Goal: Task Accomplishment & Management: Use online tool/utility

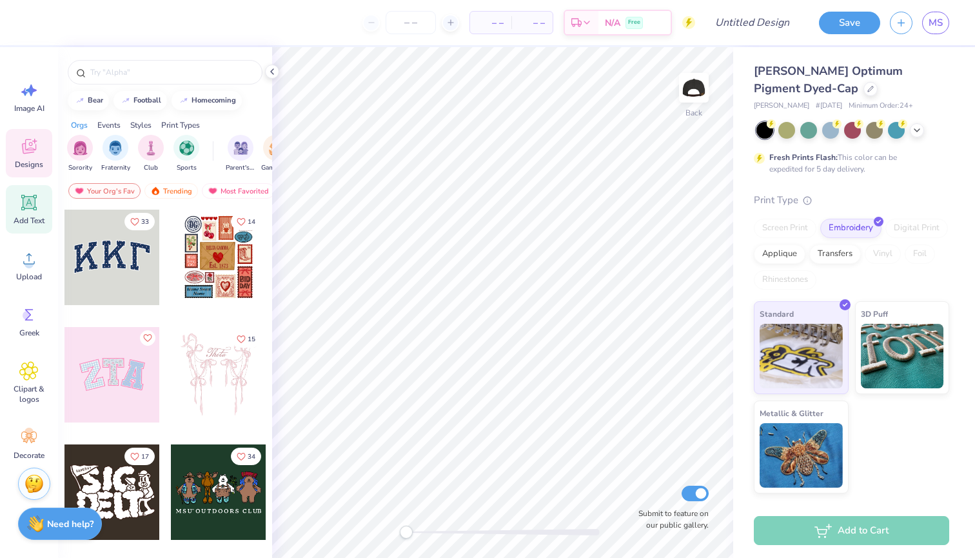
click at [21, 211] on icon at bounding box center [28, 202] width 19 height 19
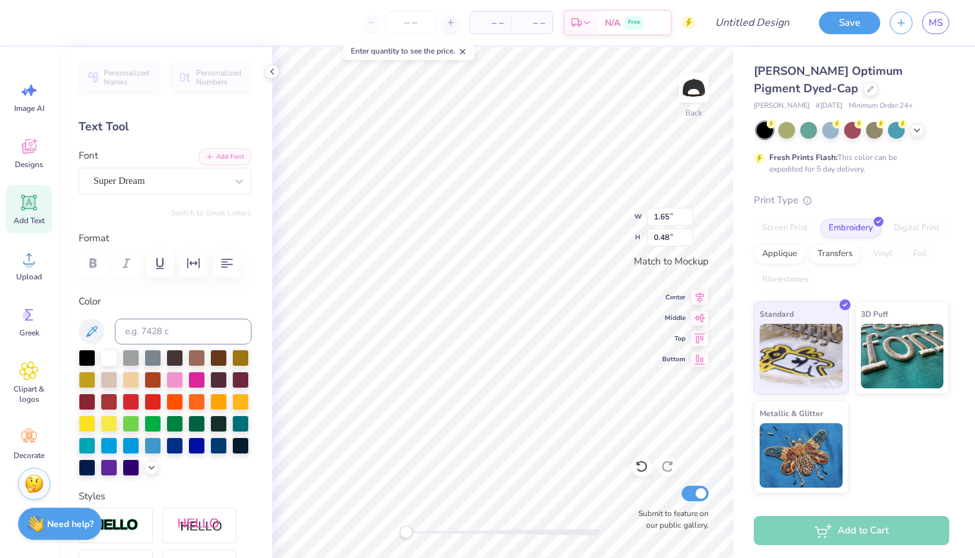
scroll to position [0, 3]
type textarea "Less Than Three"
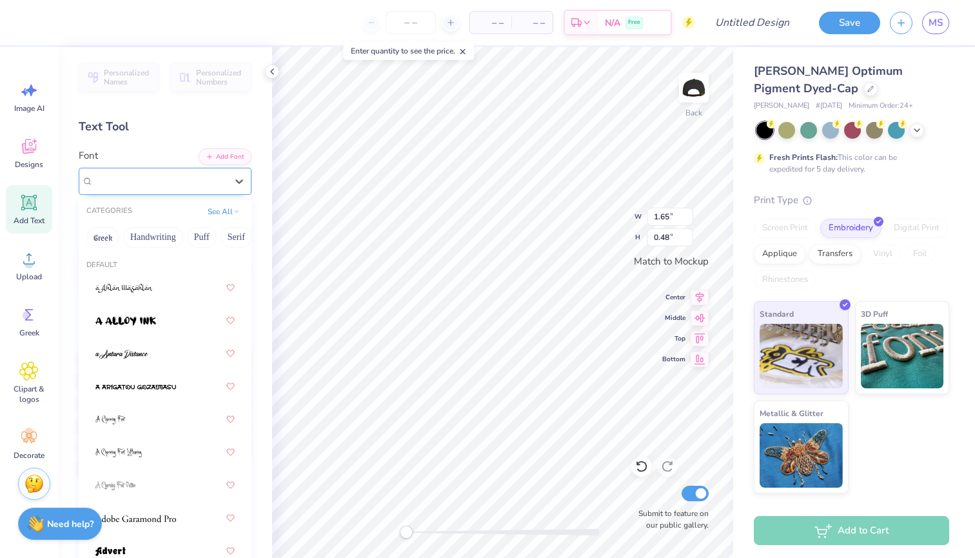
click at [157, 179] on div "Super Dream" at bounding box center [159, 181] width 135 height 20
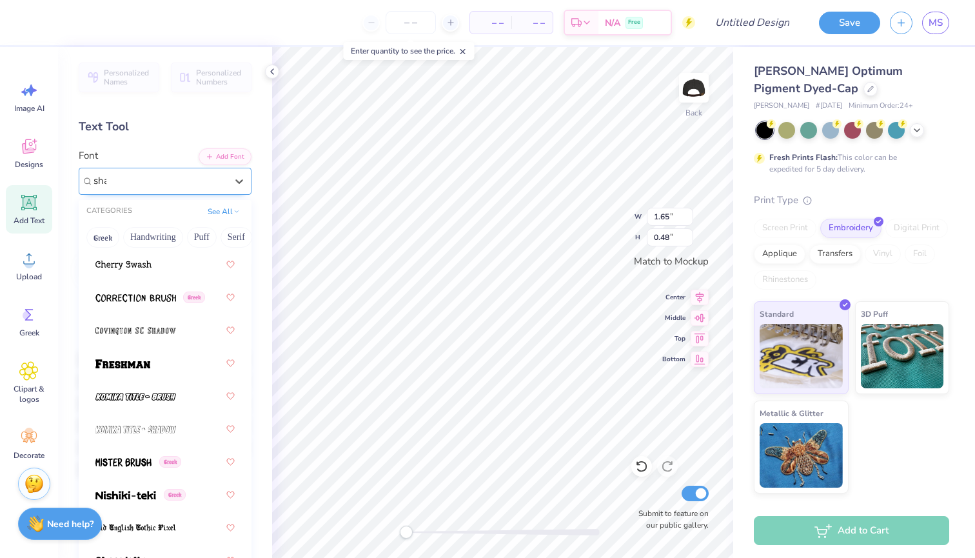
scroll to position [0, 0]
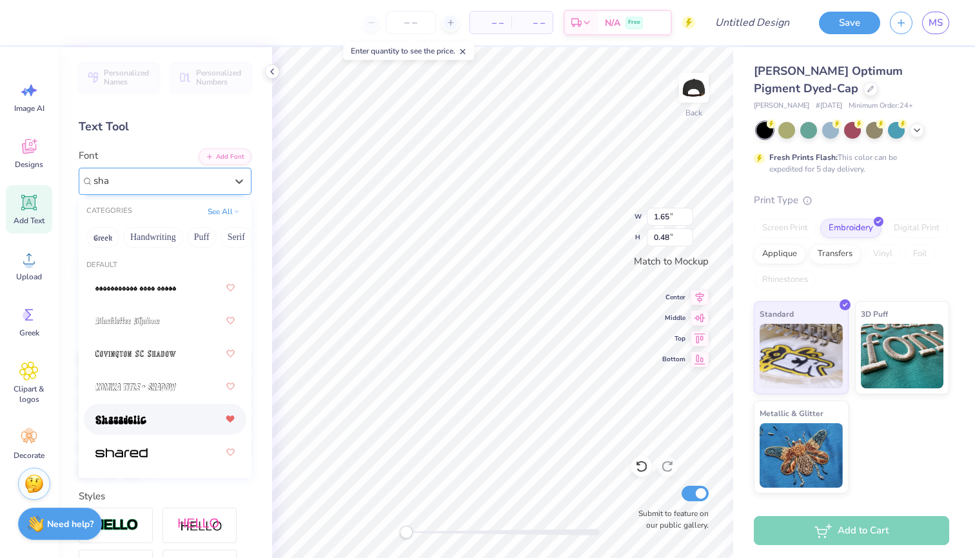
click at [233, 418] on icon at bounding box center [230, 419] width 8 height 6
click at [176, 451] on div at bounding box center [164, 451] width 139 height 23
type input "sha"
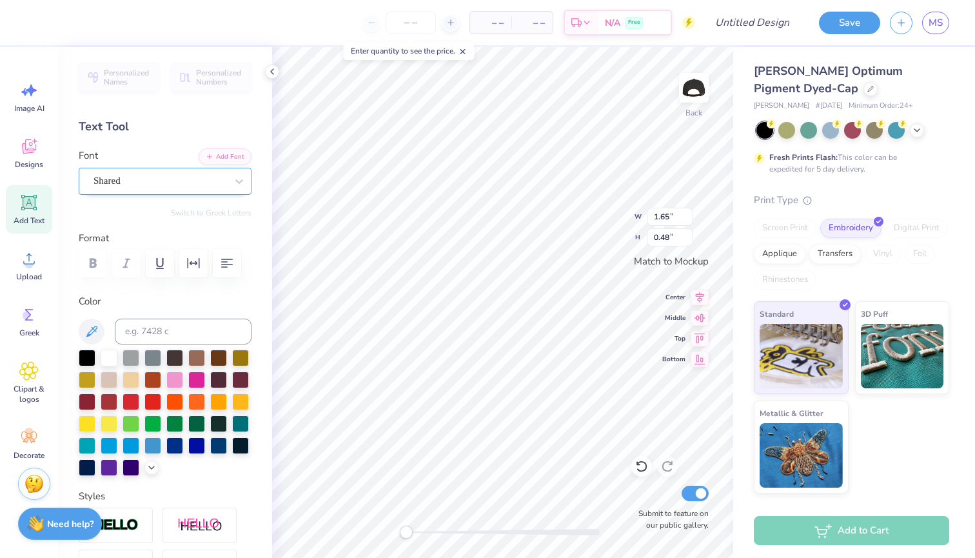
click at [188, 172] on div "Shared" at bounding box center [159, 181] width 135 height 20
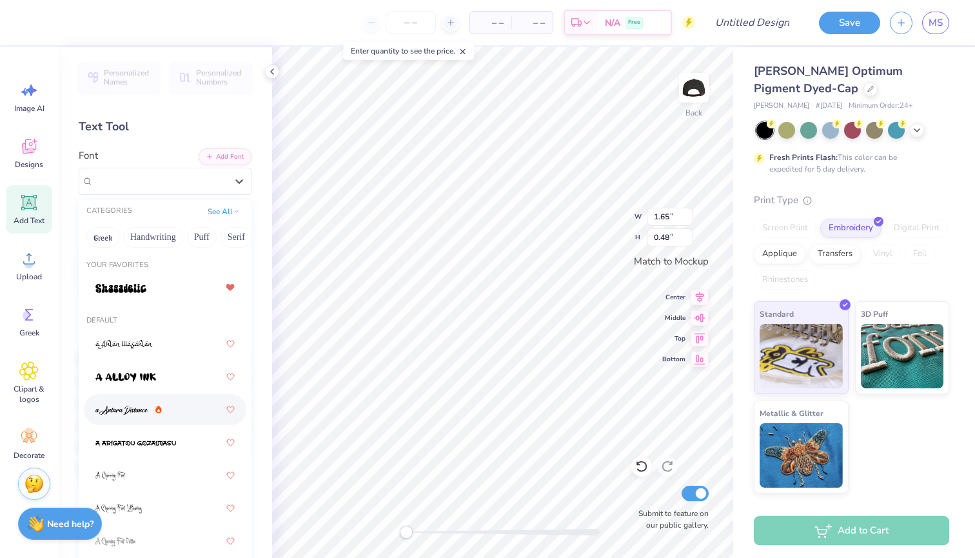
type input "x"
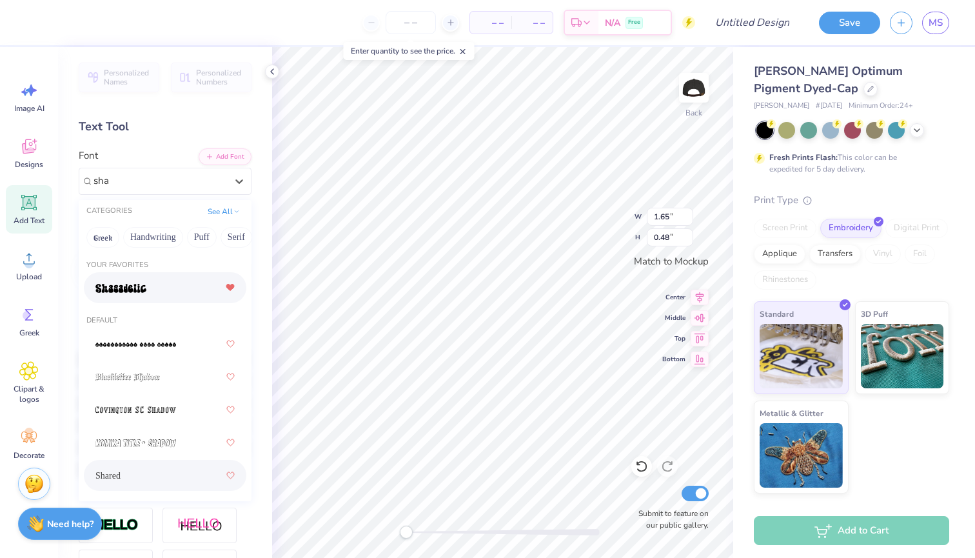
click at [159, 298] on div at bounding box center [164, 287] width 139 height 23
type input "sha"
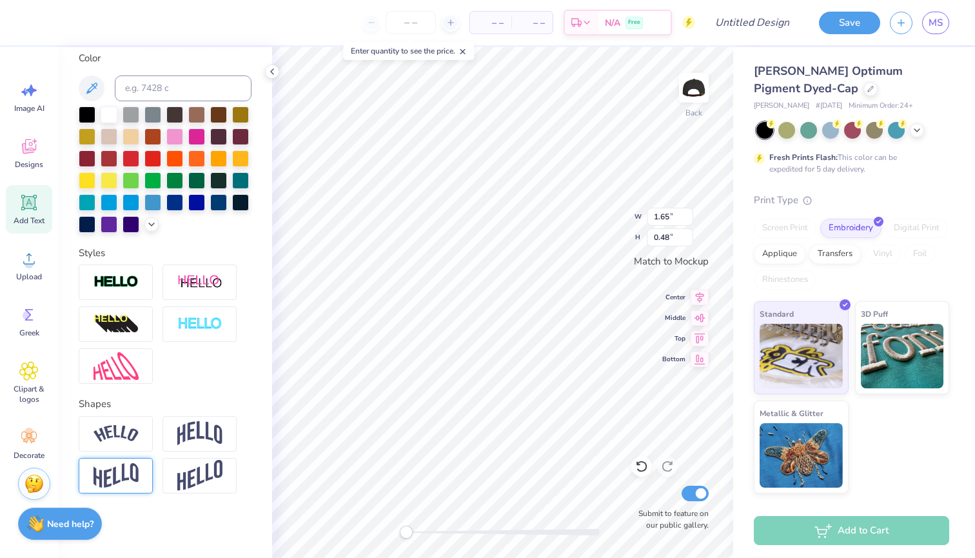
scroll to position [243, 0]
click at [132, 468] on img at bounding box center [116, 475] width 45 height 25
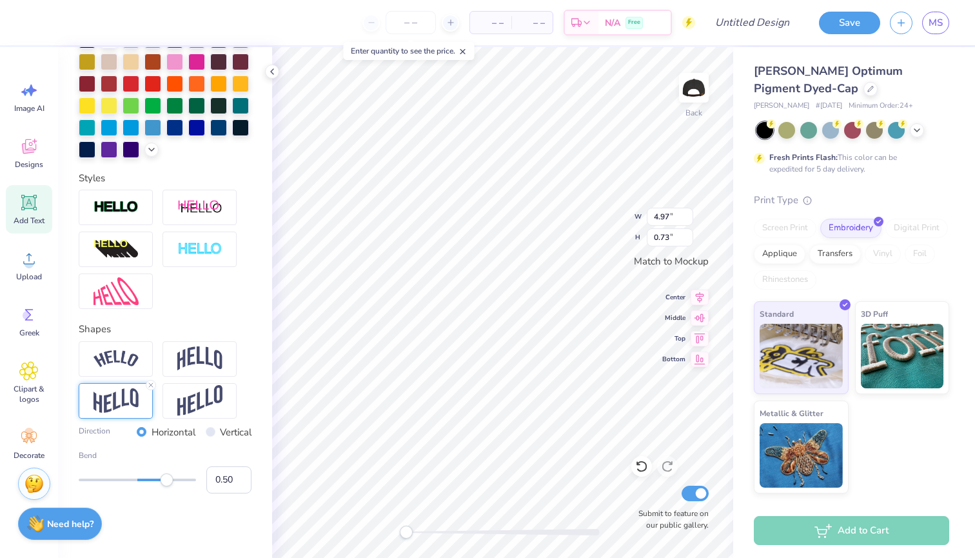
scroll to position [319, 0]
click at [209, 434] on input "Vertical" at bounding box center [211, 432] width 10 height 10
radio input "true"
type input "4.85"
type input "0.32"
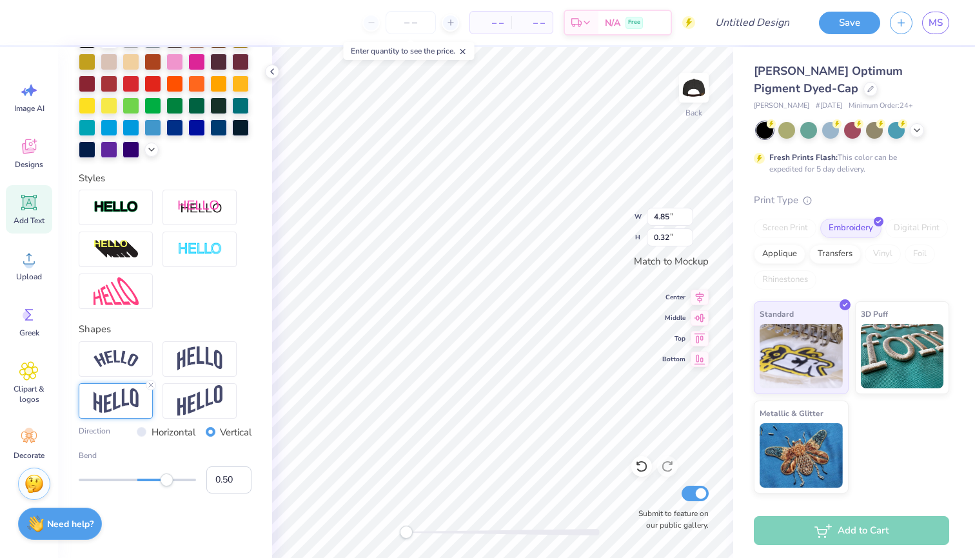
click at [137, 430] on input "Horizontal" at bounding box center [142, 432] width 10 height 10
radio input "true"
type input "0.91"
drag, startPoint x: 168, startPoint y: 483, endPoint x: 192, endPoint y: 481, distance: 23.3
click at [192, 481] on div "Accessibility label" at bounding box center [188, 479] width 13 height 13
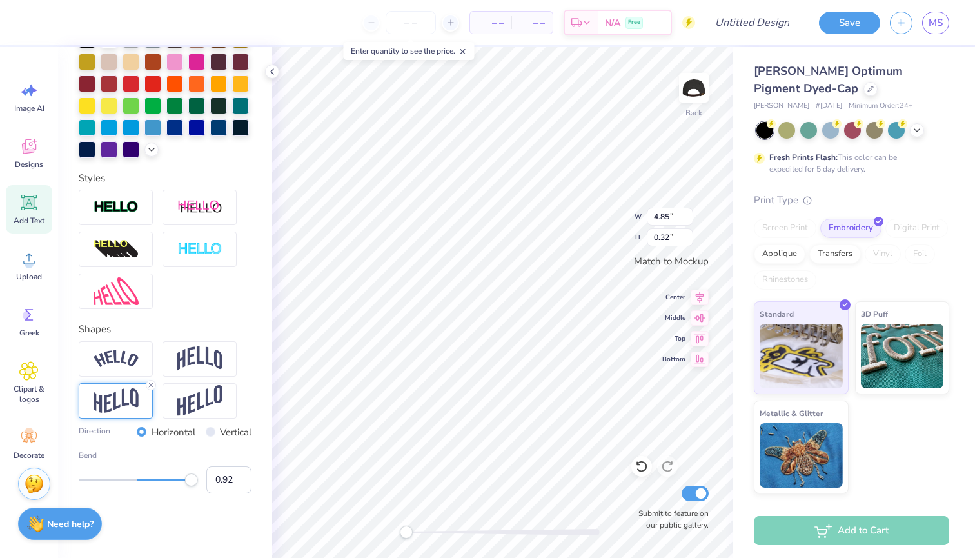
type input "3.25"
type input "0.61"
type input "4.30"
type input "0.81"
type input "4.90"
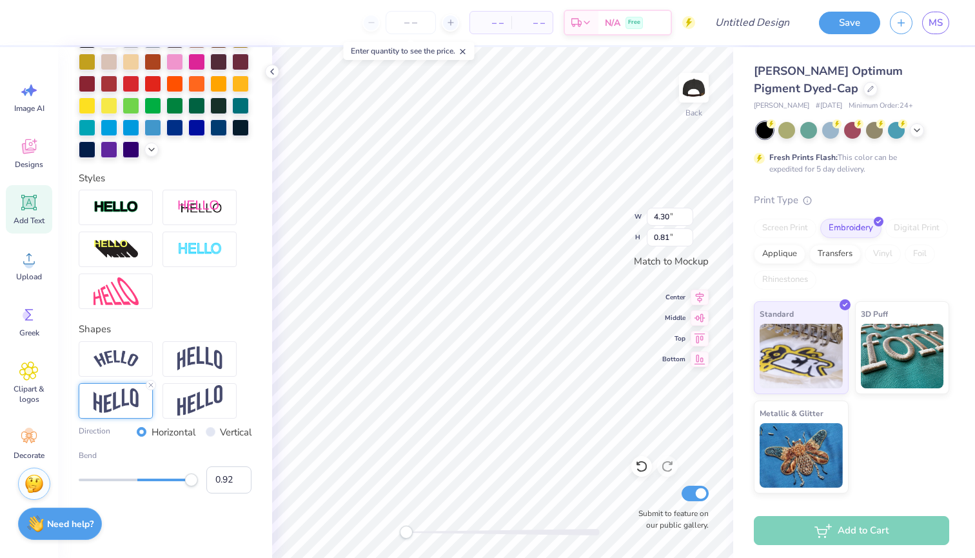
type input "0.92"
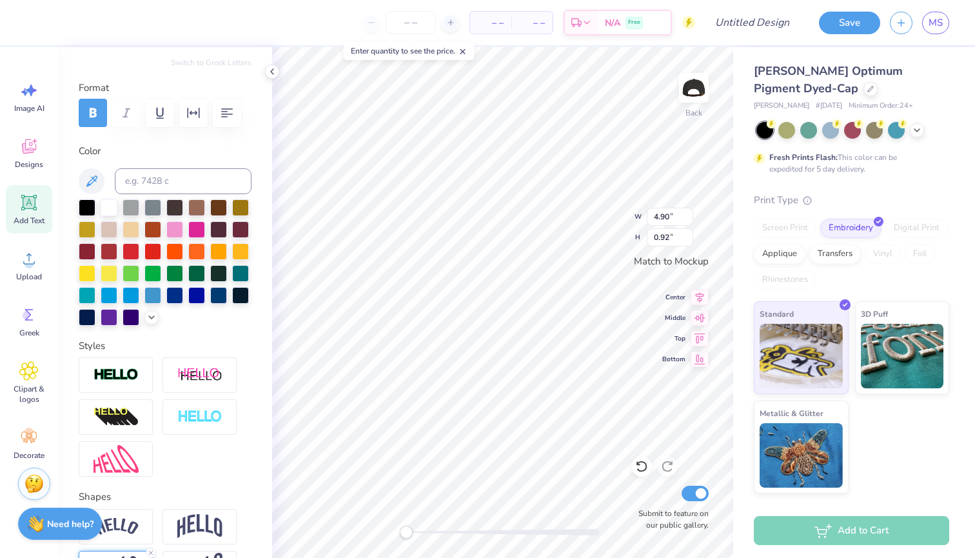
scroll to position [144, 0]
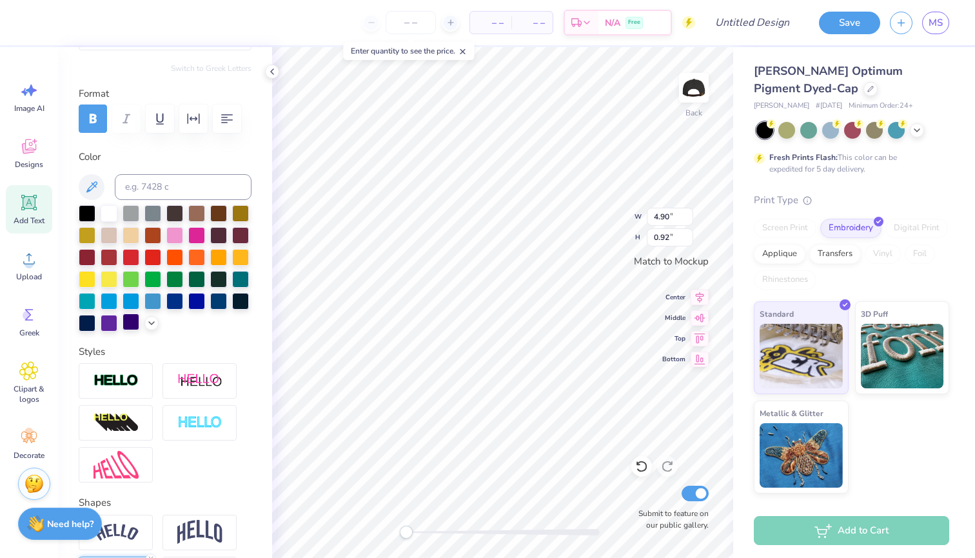
click at [126, 325] on div at bounding box center [131, 321] width 17 height 17
click at [103, 324] on div at bounding box center [109, 321] width 17 height 17
click at [419, 17] on input "number" at bounding box center [411, 22] width 50 height 23
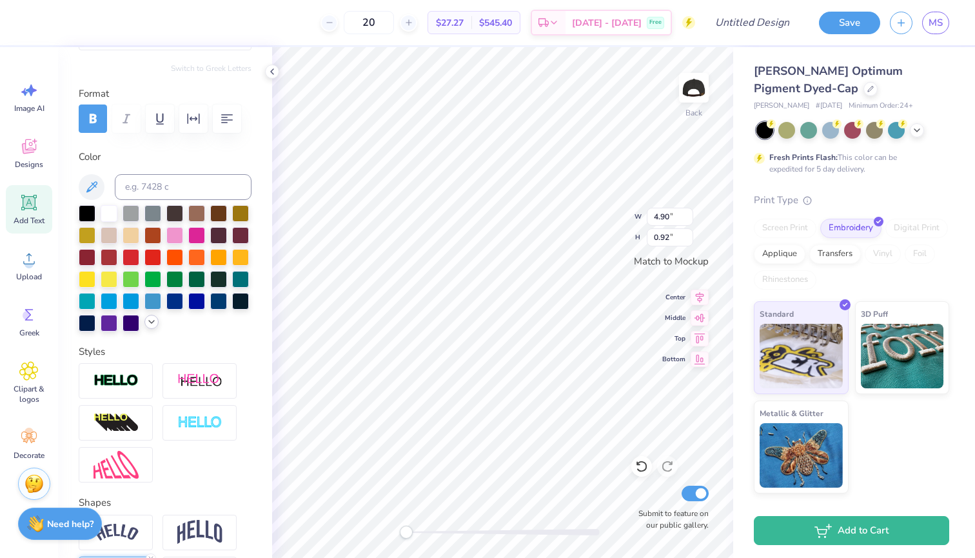
type input "20"
click at [153, 324] on icon at bounding box center [151, 322] width 10 height 10
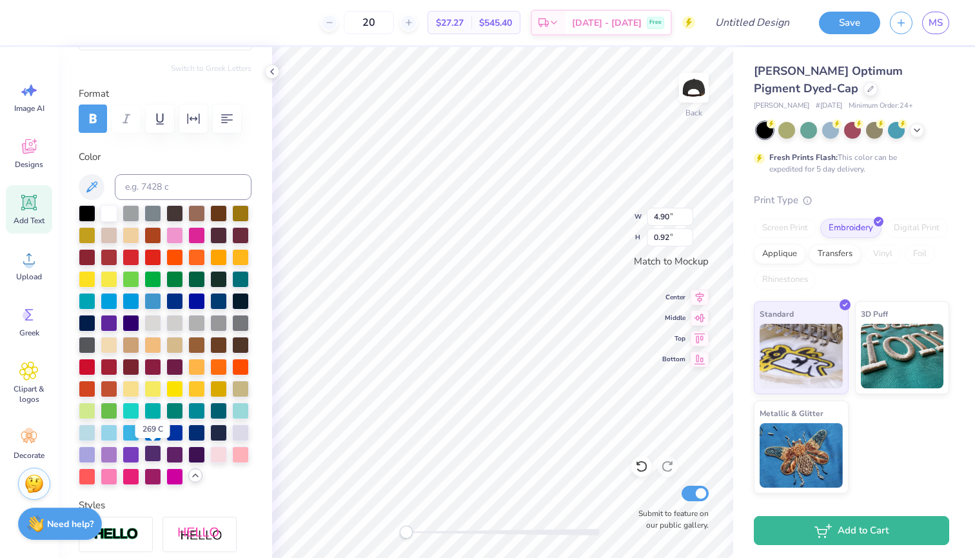
click at [144, 455] on div at bounding box center [152, 453] width 17 height 17
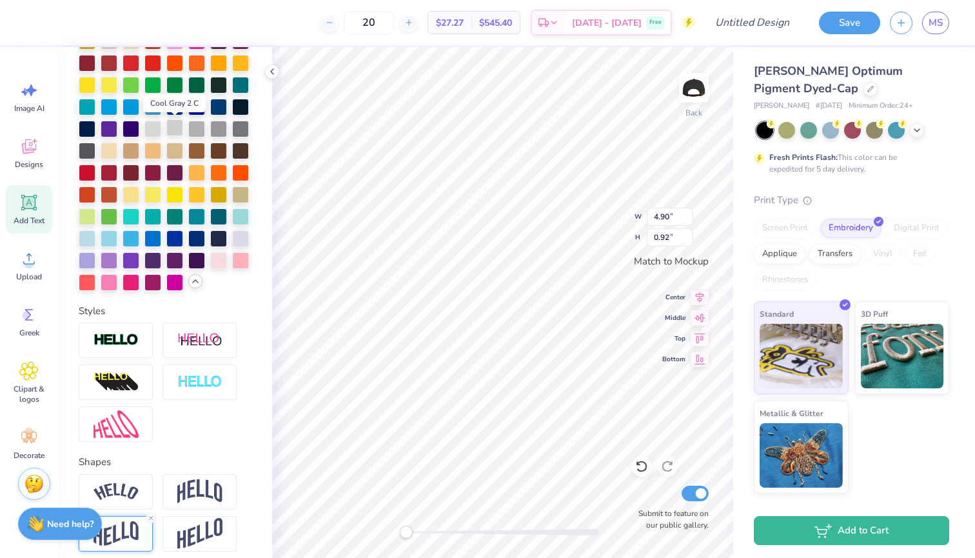
scroll to position [346, 0]
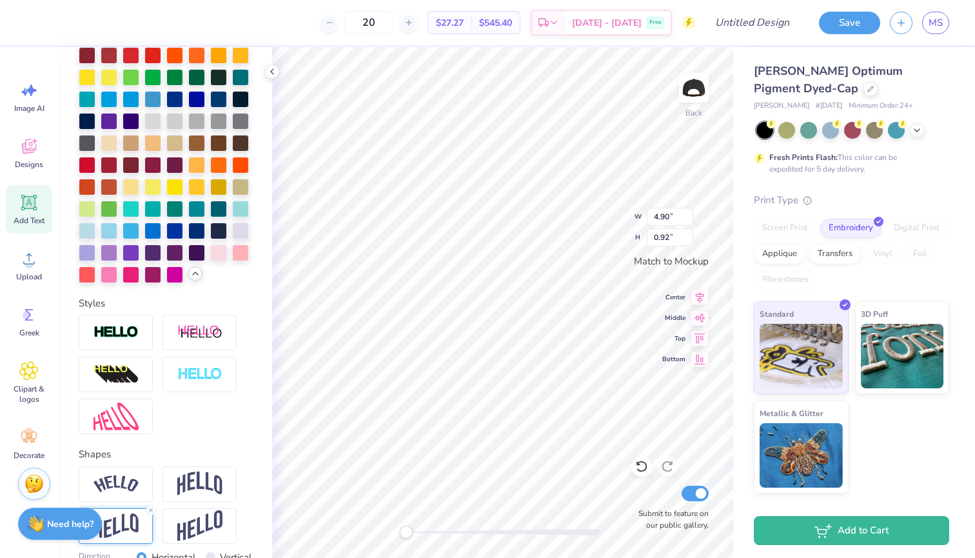
click at [35, 213] on div "Add Text" at bounding box center [29, 209] width 46 height 48
type input "1.65"
type input "0.48"
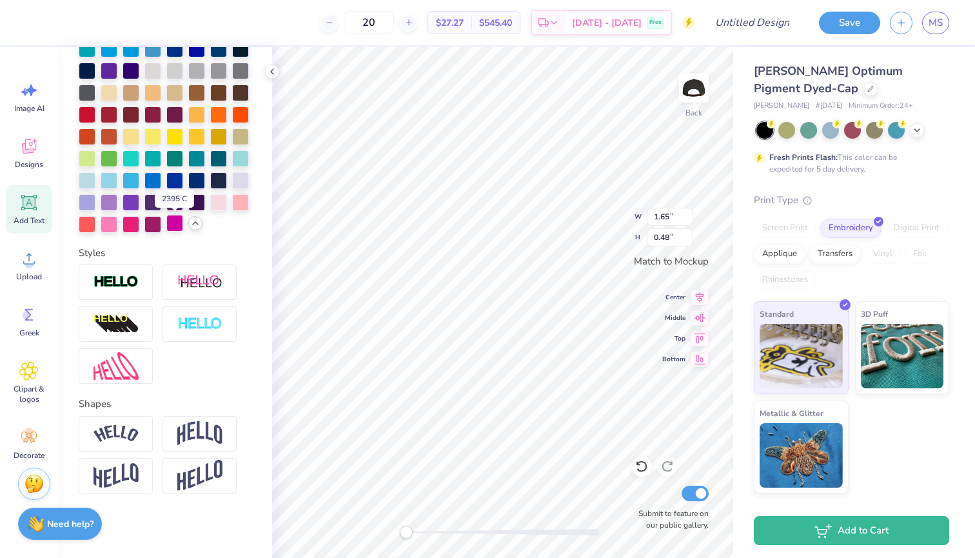
scroll to position [397, 0]
type textarea "Less Than Three"
click at [143, 484] on div at bounding box center [116, 475] width 74 height 35
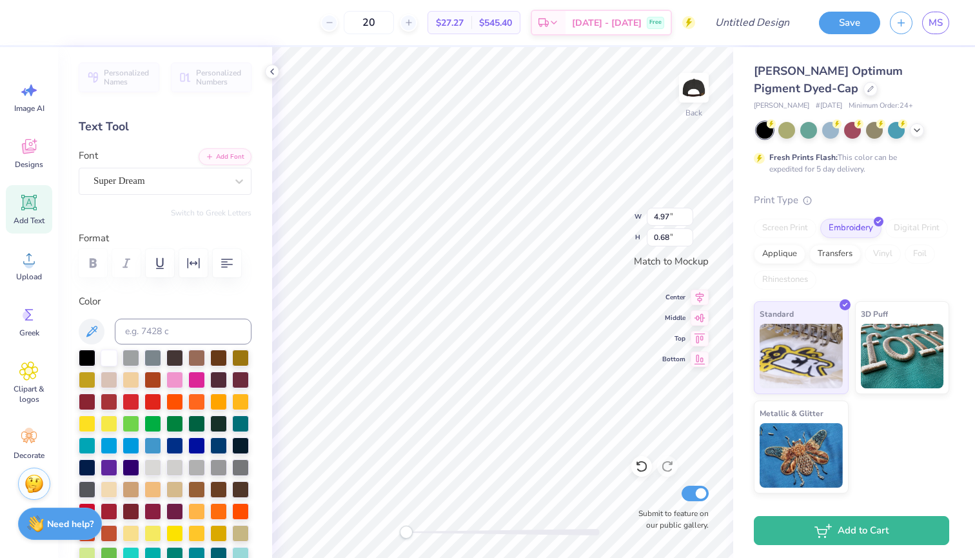
scroll to position [0, 0]
click at [139, 178] on span "Super Dream" at bounding box center [120, 180] width 52 height 15
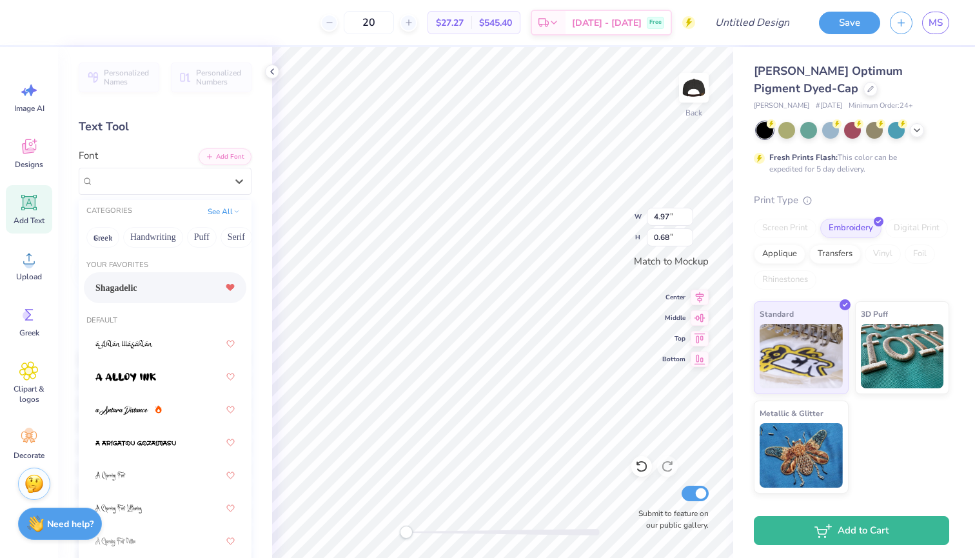
click at [147, 291] on div "Shagadelic" at bounding box center [164, 287] width 139 height 23
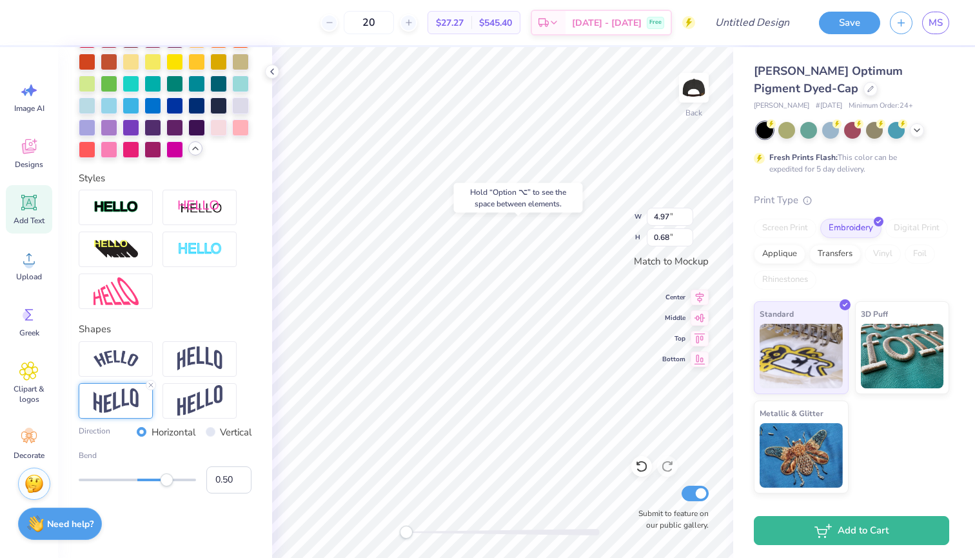
scroll to position [472, 0]
type input "0.65"
drag, startPoint x: 168, startPoint y: 479, endPoint x: 175, endPoint y: 479, distance: 7.7
click at [175, 479] on div "Accessibility label" at bounding box center [174, 479] width 13 height 13
type input "4.90"
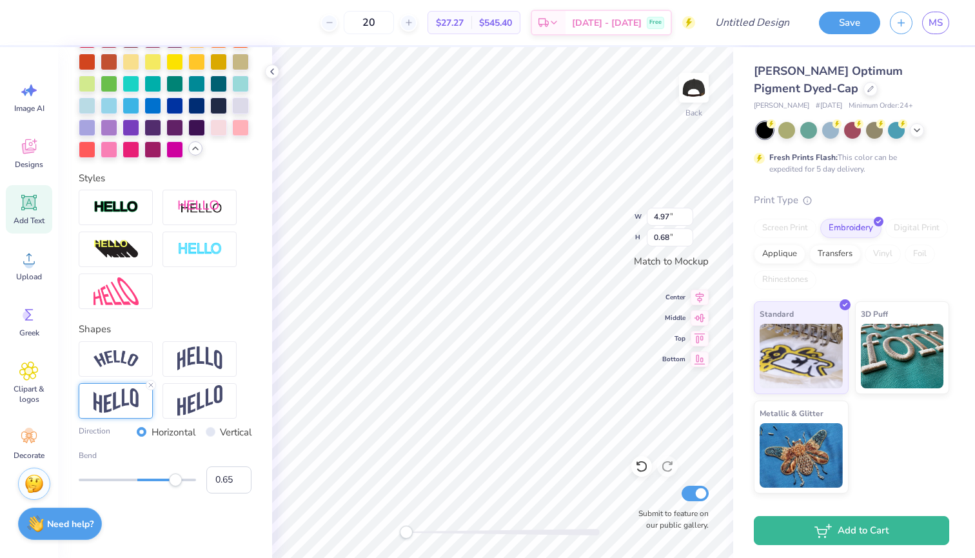
type input "0.92"
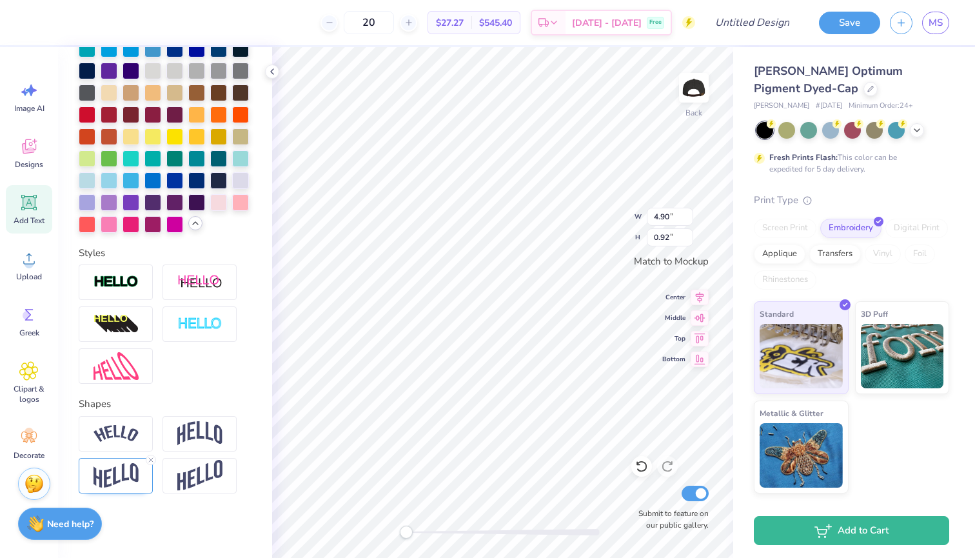
scroll to position [397, 0]
type input "4.97"
type input "0.80"
click at [144, 482] on div at bounding box center [116, 475] width 74 height 35
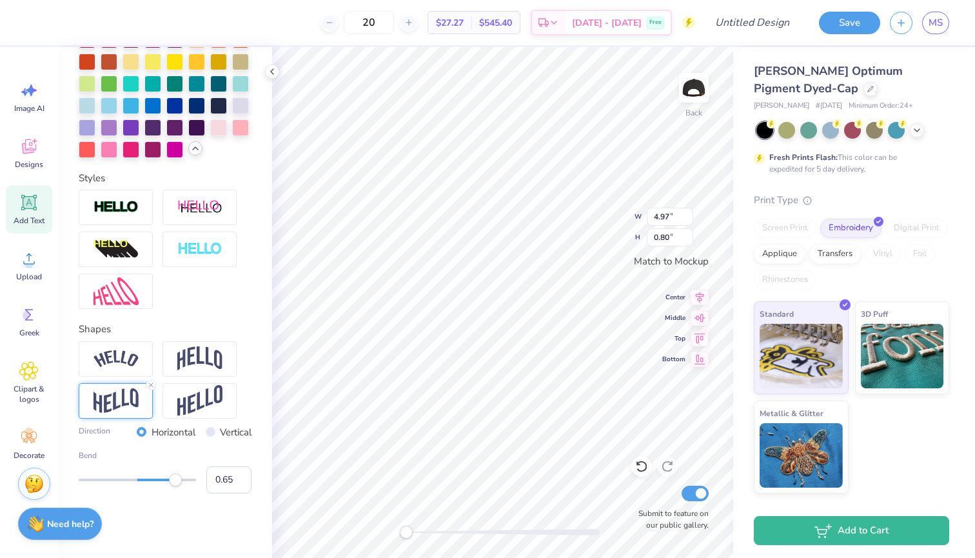
type input "4.90"
type input "0.92"
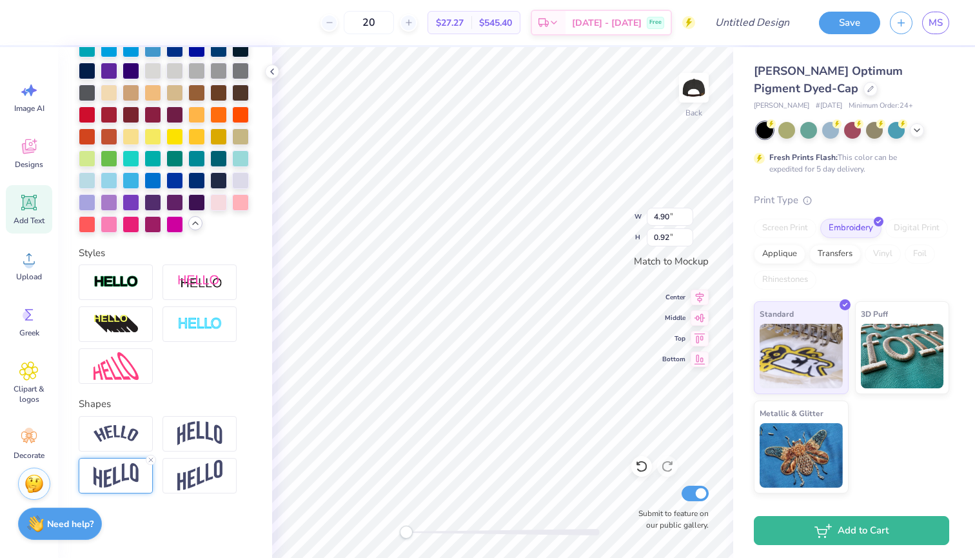
click at [128, 481] on img at bounding box center [116, 475] width 45 height 25
type input "4.97"
type input "0.80"
click at [132, 480] on img at bounding box center [116, 475] width 45 height 25
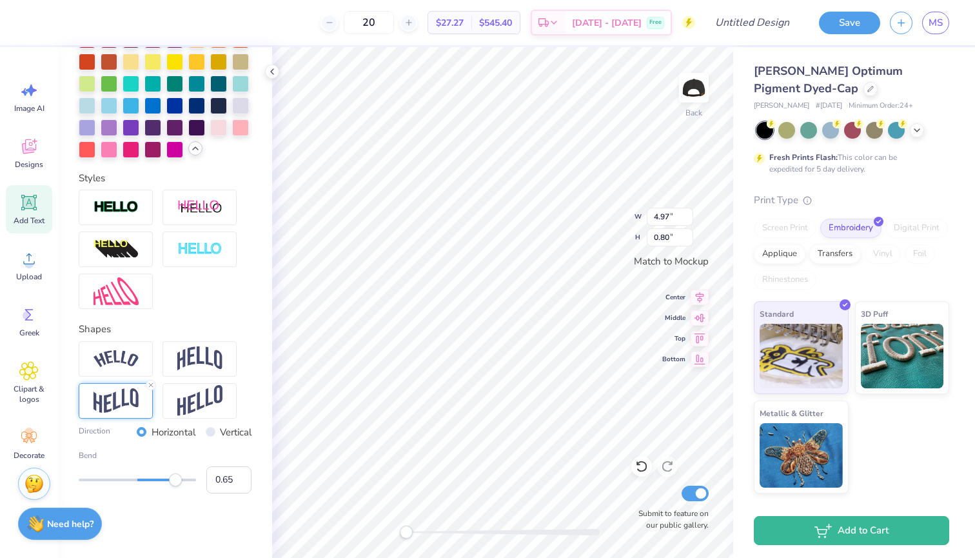
scroll to position [472, 0]
click at [231, 478] on input "0.65" at bounding box center [228, 479] width 45 height 27
type input "0.92"
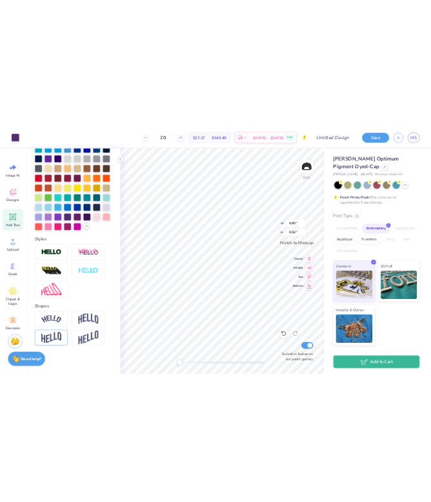
scroll to position [397, 0]
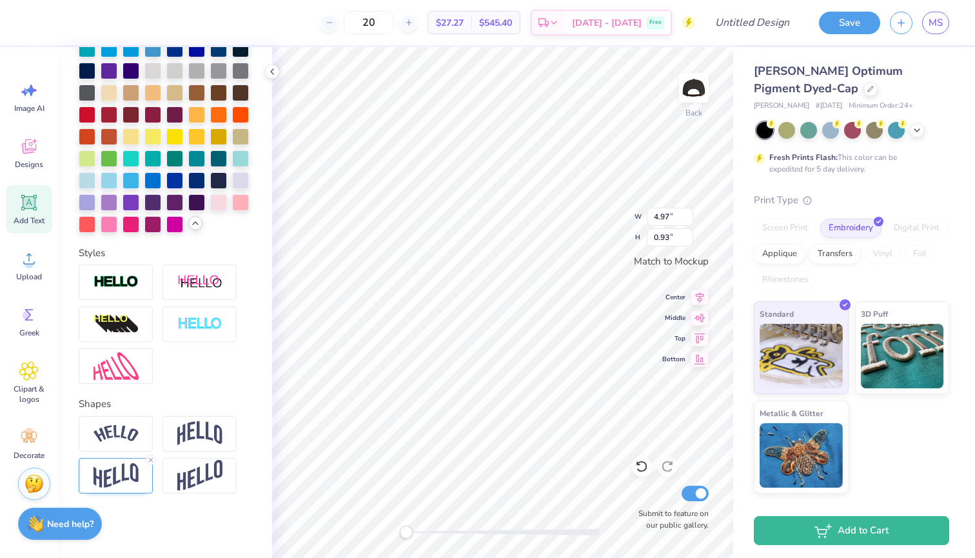
type input "4.97"
type input "0.93"
type input "4.90"
type input "0.92"
type input "4.84"
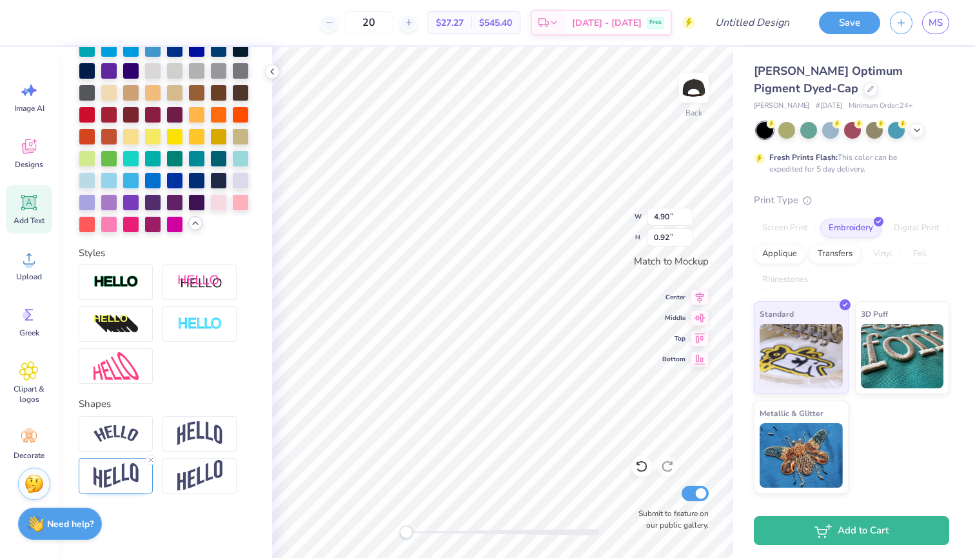
type input "0.91"
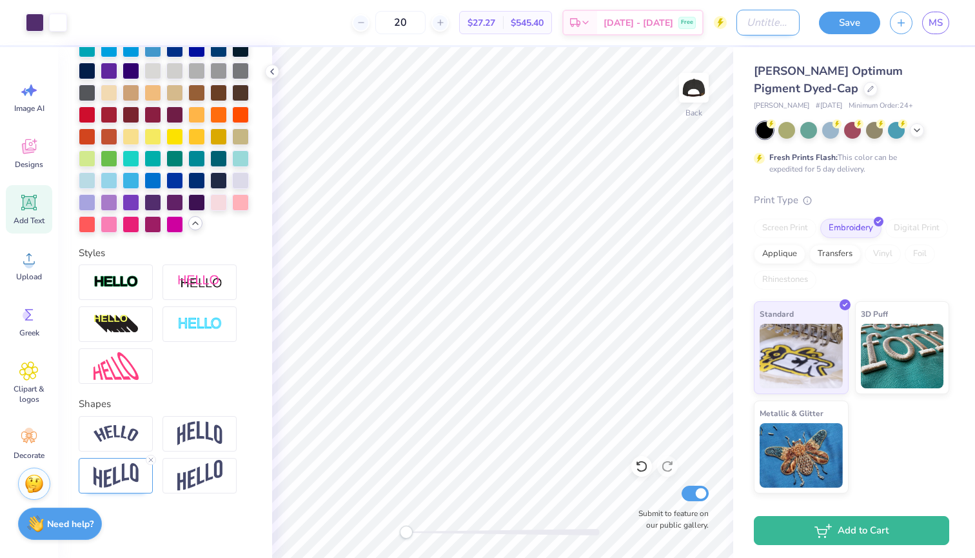
click at [745, 17] on input "Design Title" at bounding box center [767, 23] width 63 height 26
type input "lt3 hat"
click at [730, 2] on div "Art colors 20 $27.27 Per Item $545.40 Total Est. Delivery Sep 22 - 25 Free Desi…" at bounding box center [487, 22] width 975 height 45
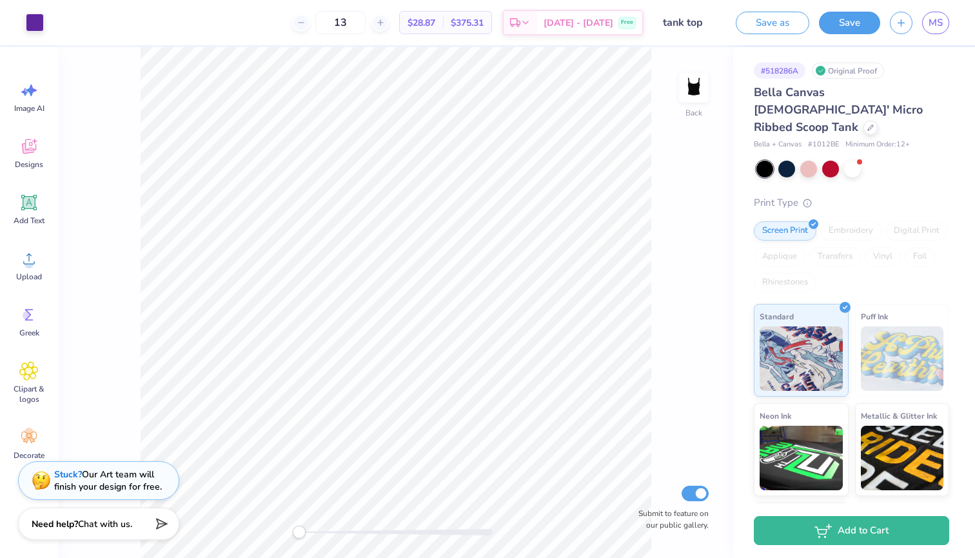
type input "13"
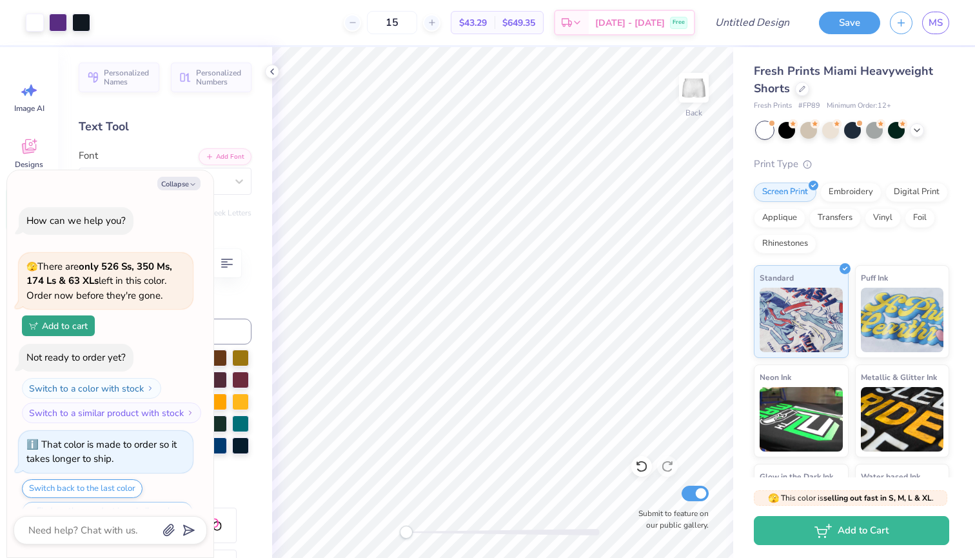
scroll to position [252, 0]
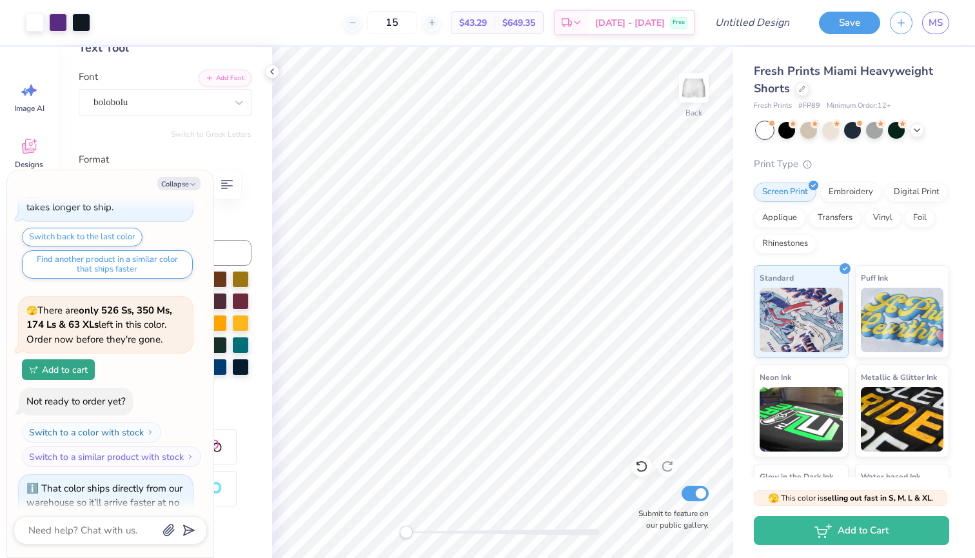
type input "15"
type textarea "x"
click at [780, 25] on input "Design Title" at bounding box center [767, 23] width 63 height 26
type input "s"
type textarea "x"
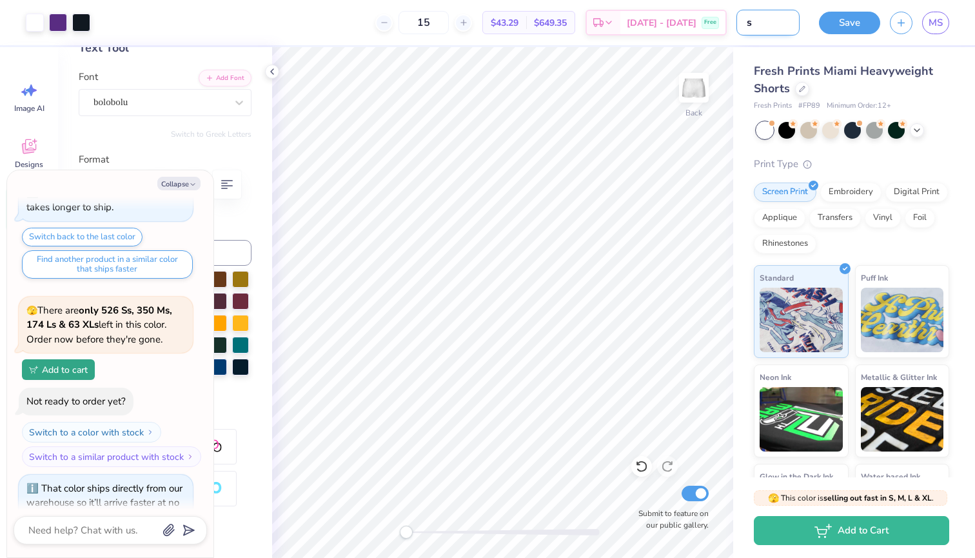
type input "sw"
type textarea "x"
type input "swe"
type textarea "x"
type input "swea"
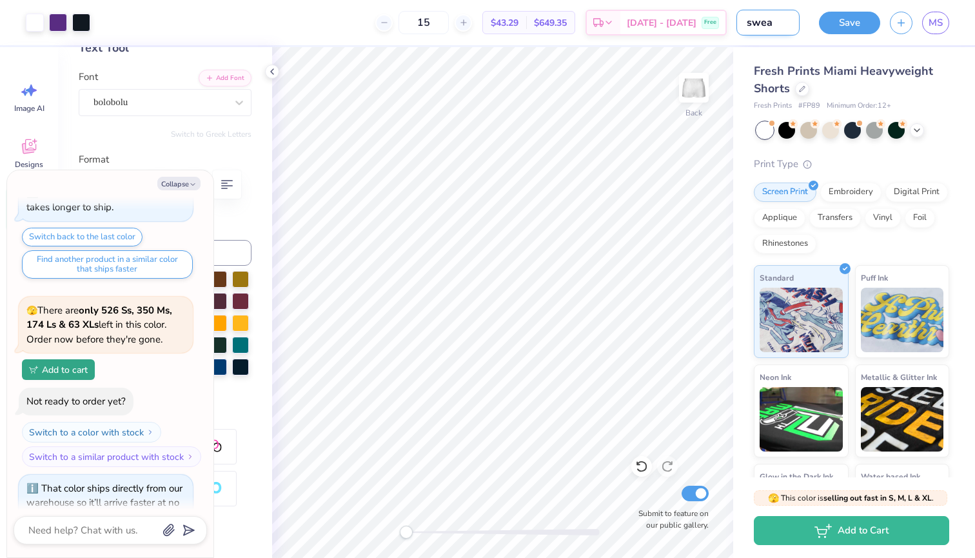
type textarea "x"
type input "sweat"
type textarea "x"
type input "sweats"
type textarea "x"
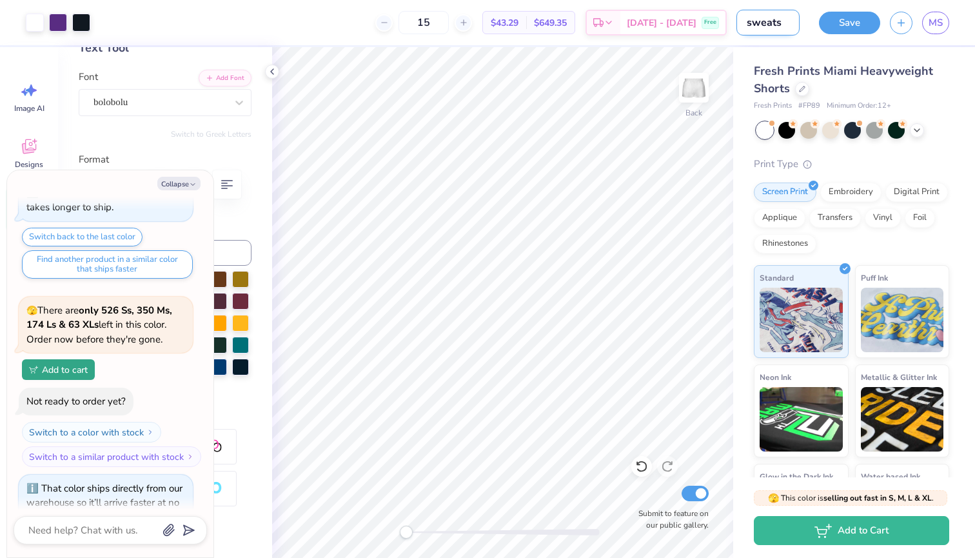
type input "sweatsh"
type textarea "x"
type input "sweatsho"
type textarea "x"
type input "sweatshor"
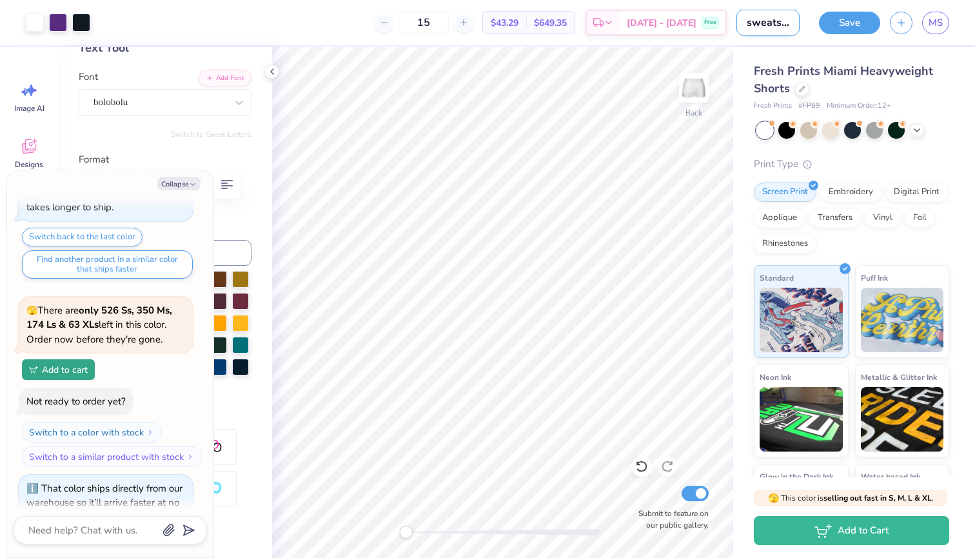
type textarea "x"
type input "sweatshort"
type textarea "x"
type input "sweatshirt"
type textarea "x"
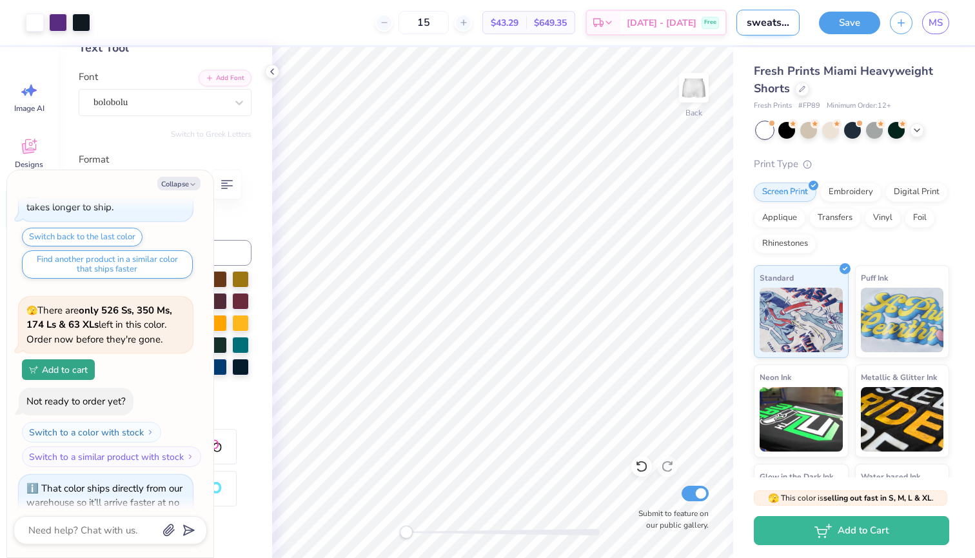
drag, startPoint x: 780, startPoint y: 25, endPoint x: 764, endPoint y: 23, distance: 16.2
click at [764, 23] on input "sweatshirt" at bounding box center [767, 23] width 63 height 26
type input "sweat shirt"
type textarea "x"
click at [783, 25] on input "sweat shirt" at bounding box center [767, 23] width 63 height 26
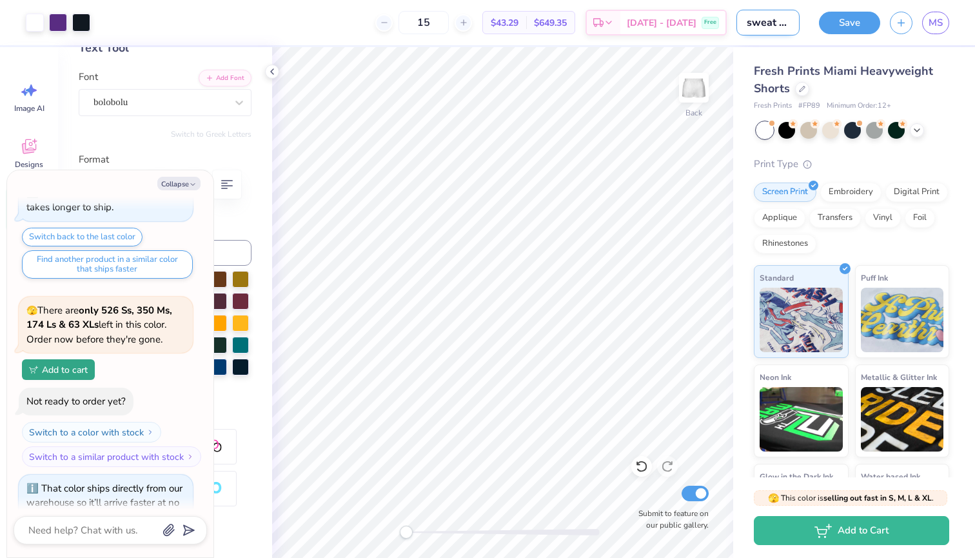
type input "sweat shrt"
type textarea "x"
type input "sweat short"
type textarea "x"
type input "sweat short"
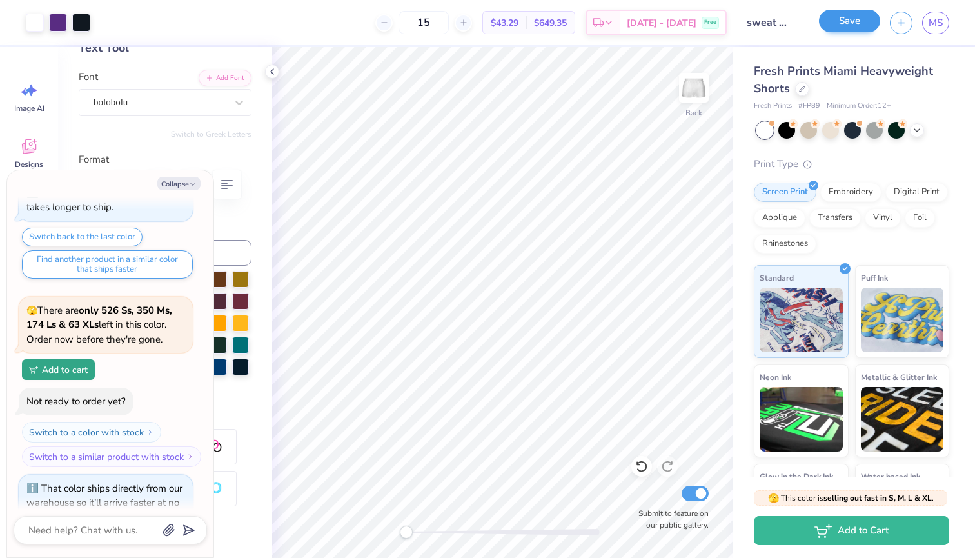
click at [856, 21] on button "Save" at bounding box center [849, 21] width 61 height 23
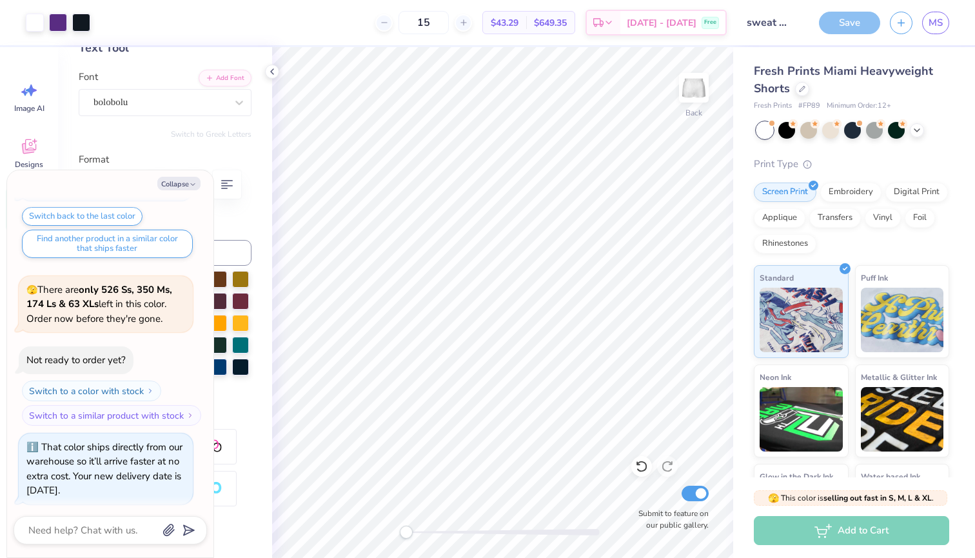
type textarea "x"
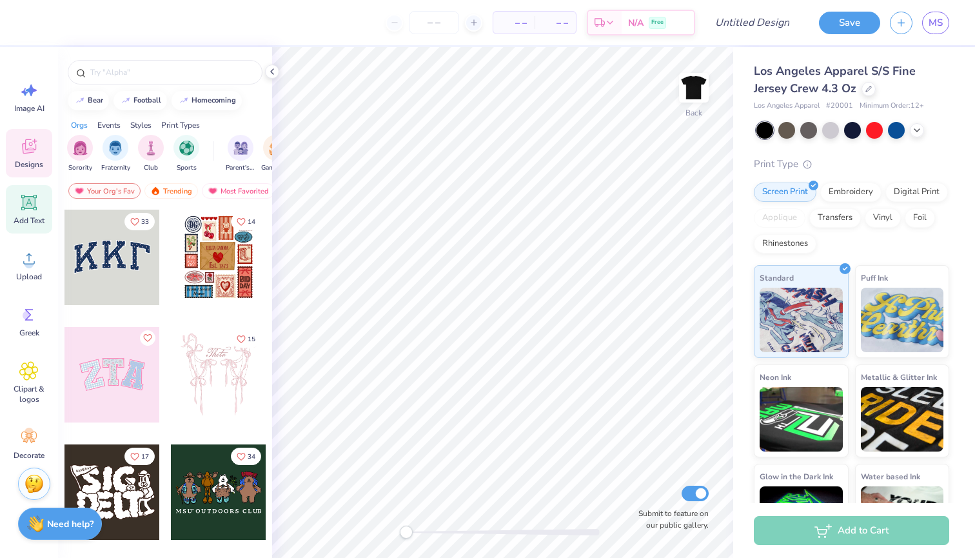
click at [28, 199] on icon at bounding box center [29, 203] width 12 height 12
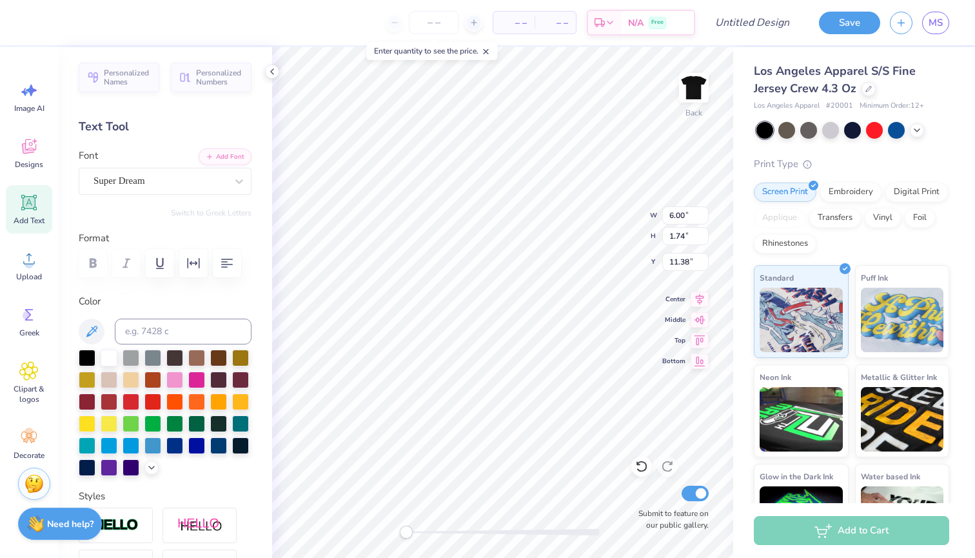
scroll to position [0, 3]
type textarea "Less Than Three"
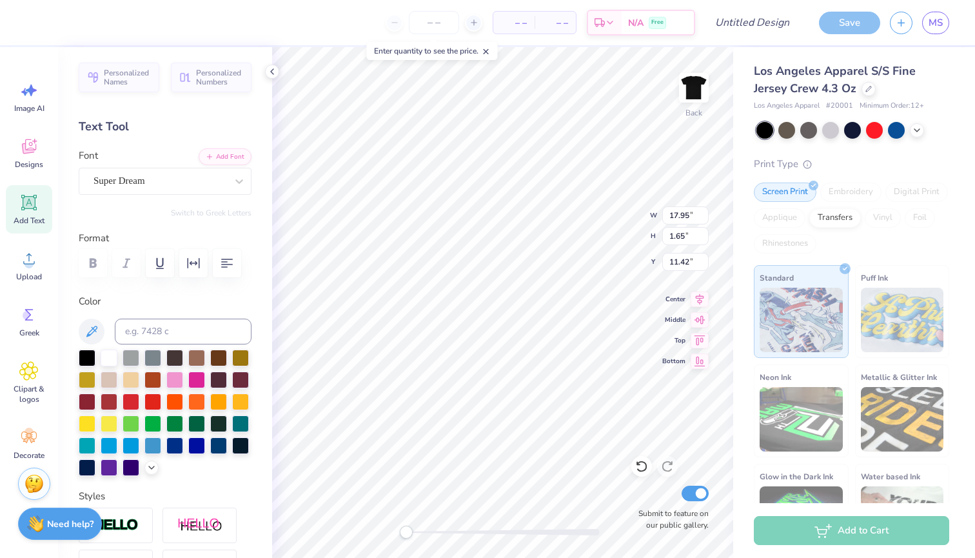
type input "3.00"
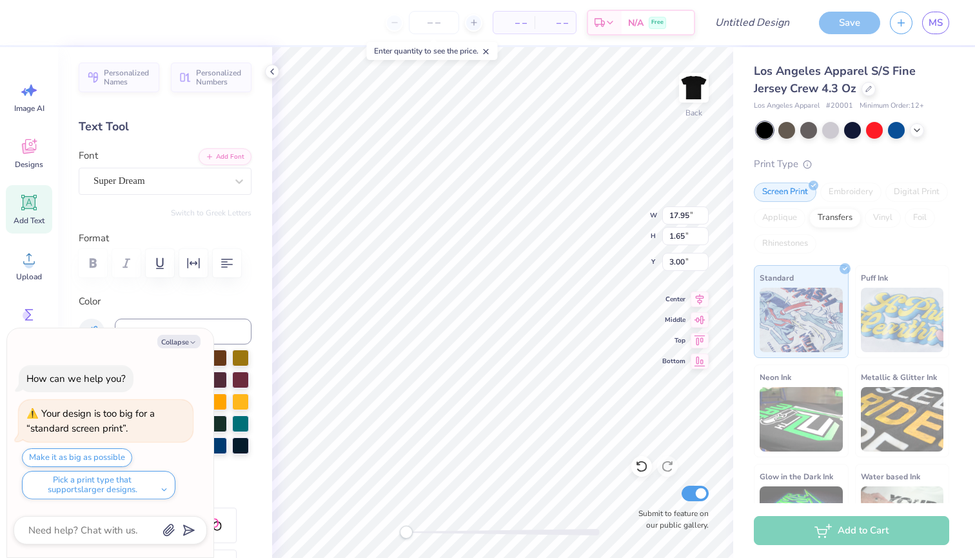
type textarea "x"
type input "14.42"
type input "1.33"
type input "3.33"
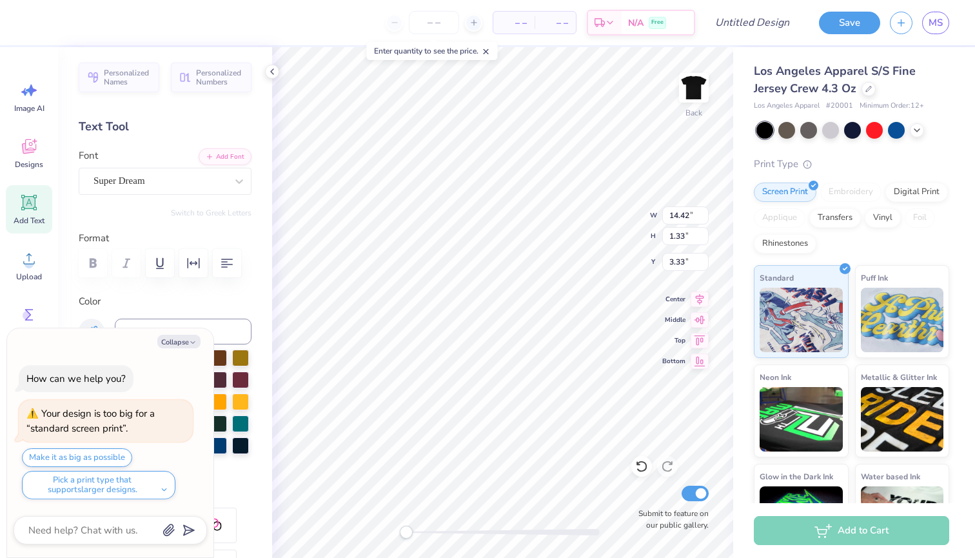
type textarea "x"
type input "3.00"
click at [181, 184] on div "Super Dream" at bounding box center [159, 181] width 135 height 20
click at [104, 455] on button "Make it as big as possible" at bounding box center [77, 457] width 110 height 19
type textarea "x"
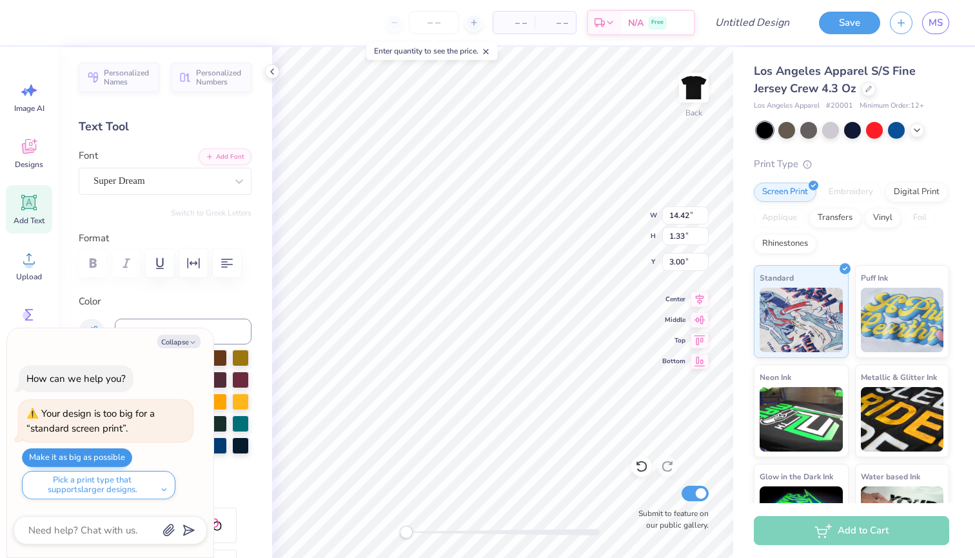
type input "15.00"
type input "1.38"
click at [105, 455] on button "Make it as big as possible" at bounding box center [77, 457] width 110 height 19
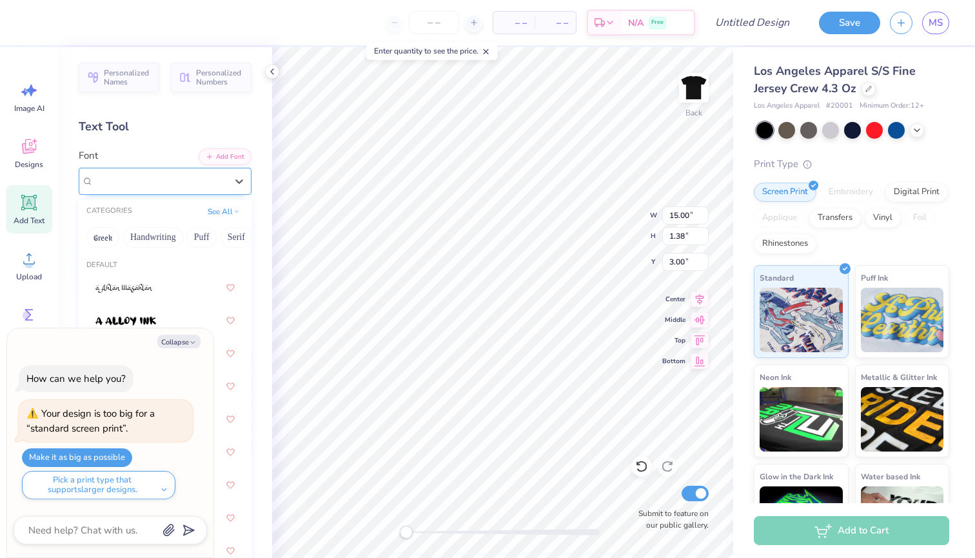
click at [159, 184] on div "Super Dream" at bounding box center [159, 181] width 135 height 20
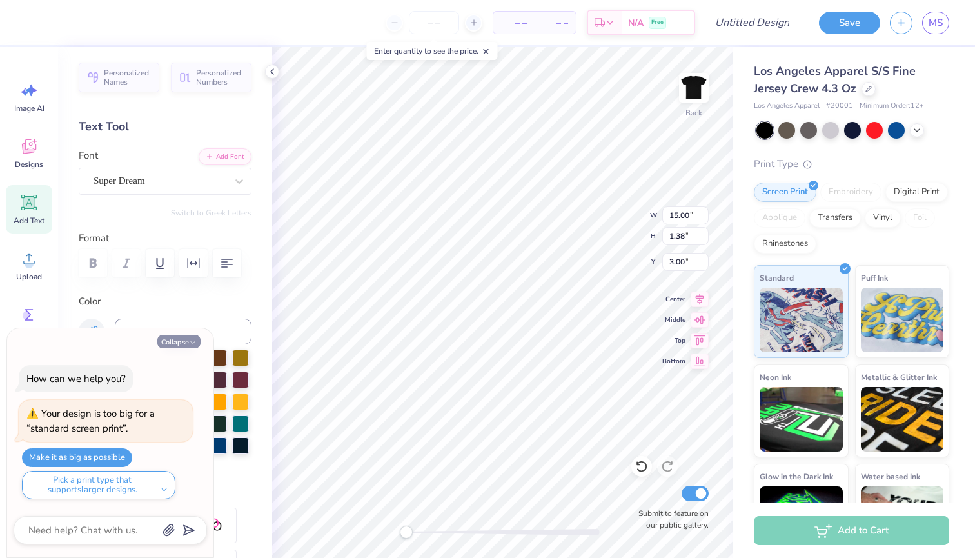
click at [184, 345] on button "Collapse" at bounding box center [178, 342] width 43 height 14
type textarea "x"
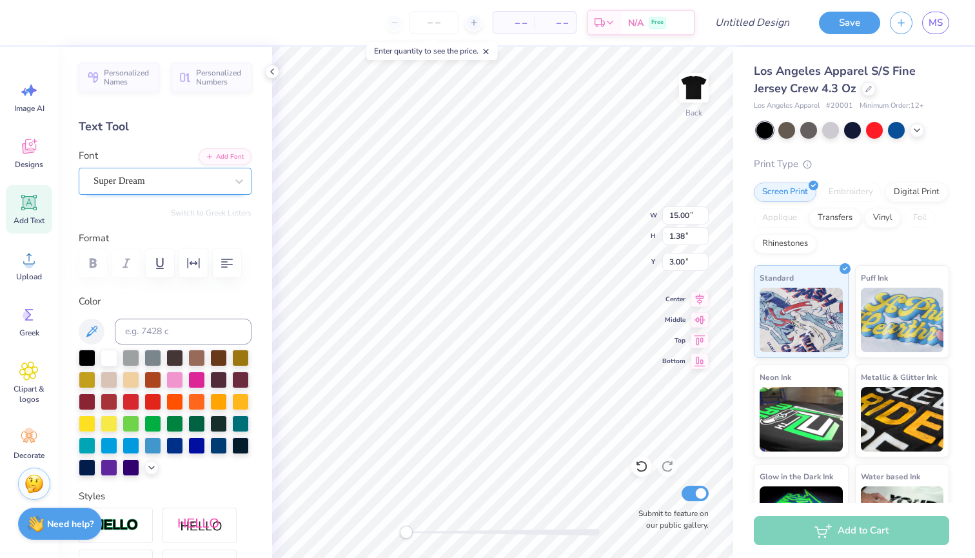
click at [167, 181] on div "Super Dream" at bounding box center [159, 181] width 135 height 20
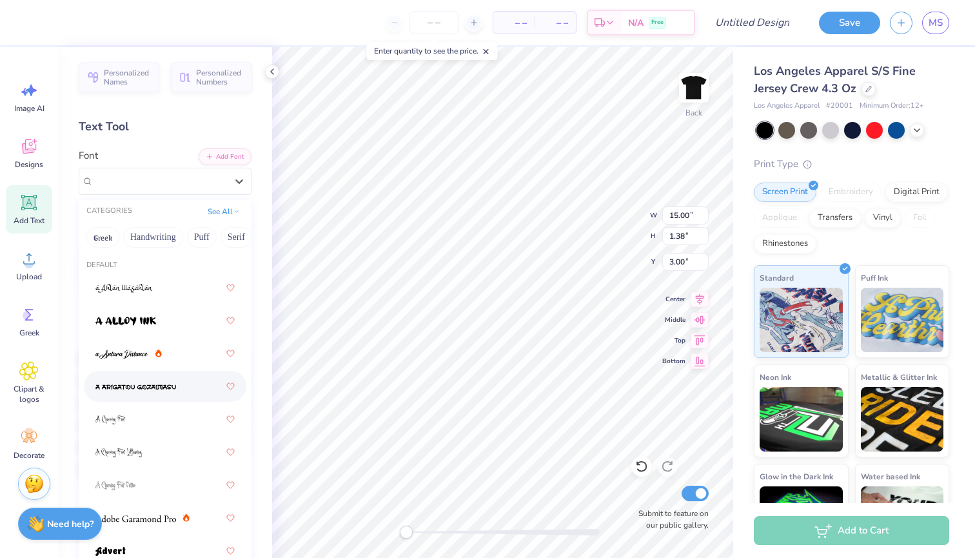
scroll to position [0, 0]
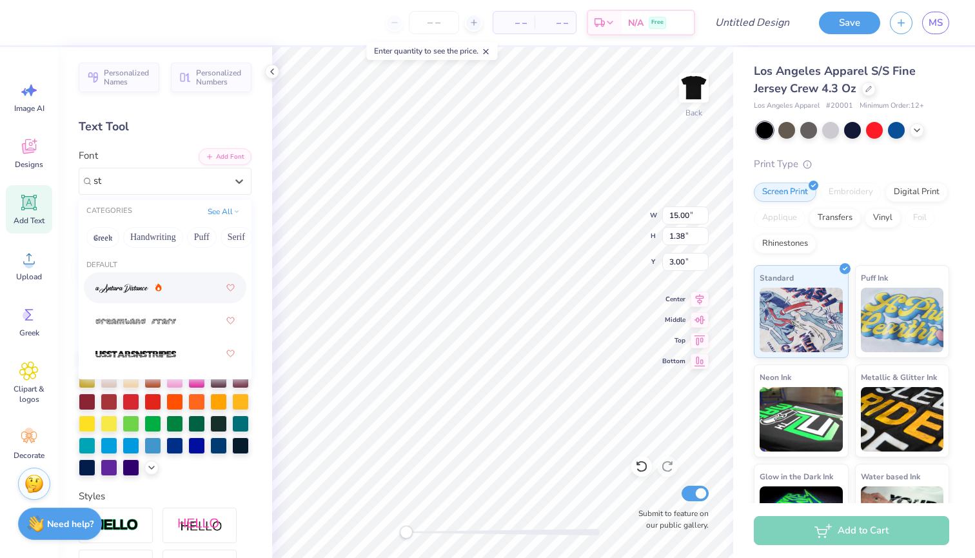
type input "s"
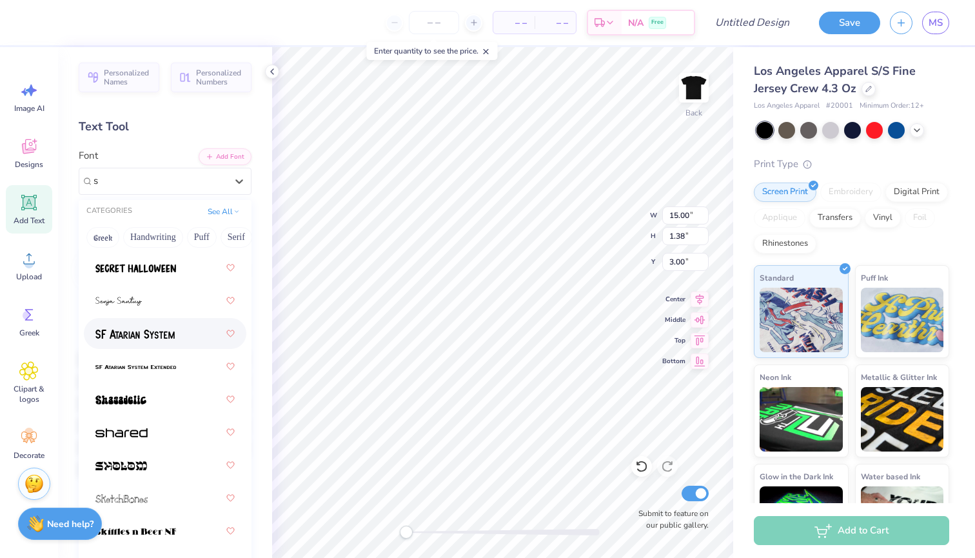
scroll to position [4330, 0]
click at [150, 400] on div at bounding box center [164, 397] width 139 height 23
type input "s"
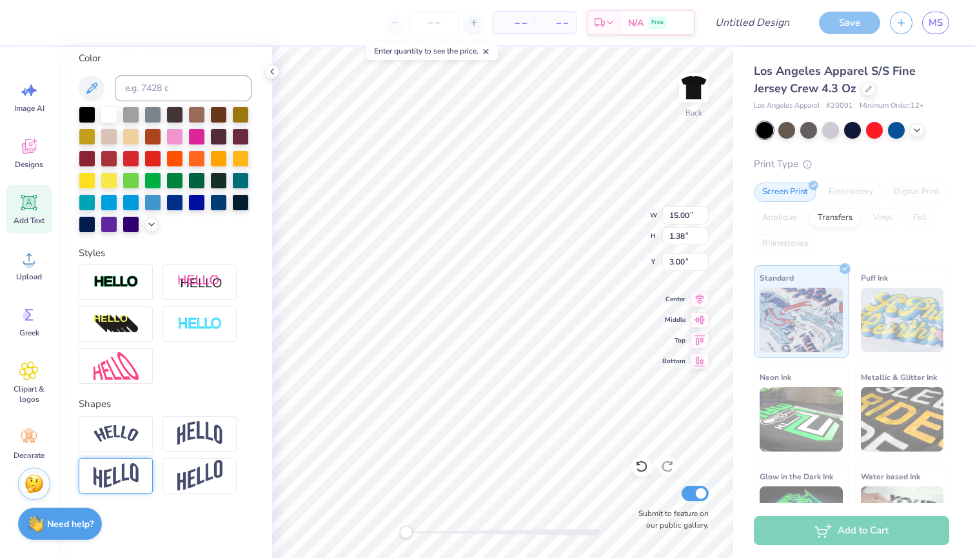
scroll to position [243, 0]
click at [108, 488] on div at bounding box center [116, 475] width 74 height 35
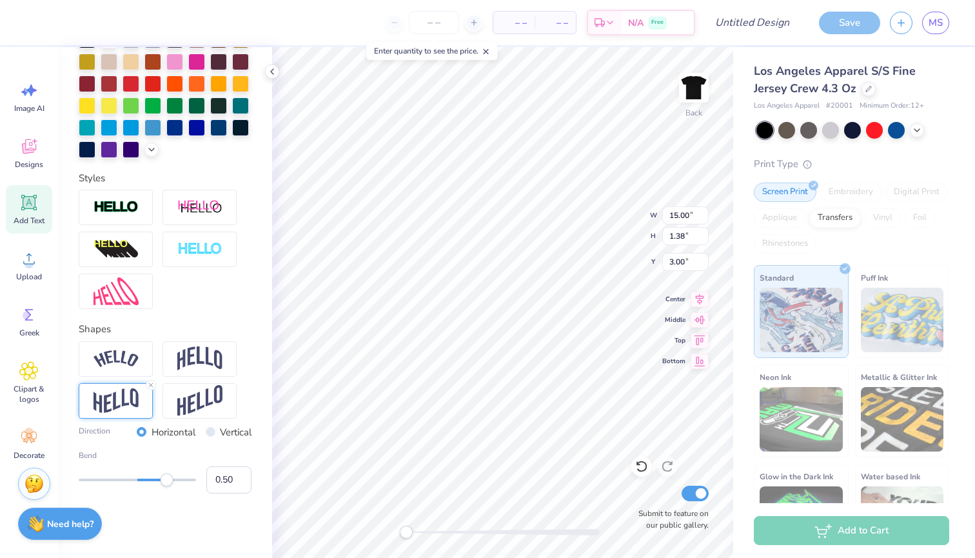
scroll to position [319, 0]
type input "0.79"
drag, startPoint x: 170, startPoint y: 479, endPoint x: 184, endPoint y: 480, distance: 15.0
click at [184, 480] on div "Accessibility label" at bounding box center [184, 479] width 13 height 13
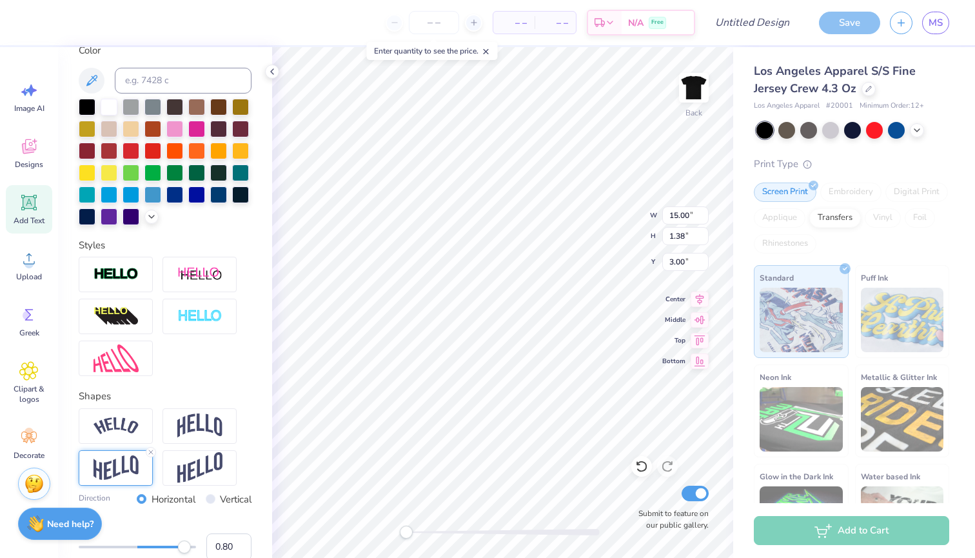
scroll to position [208, 0]
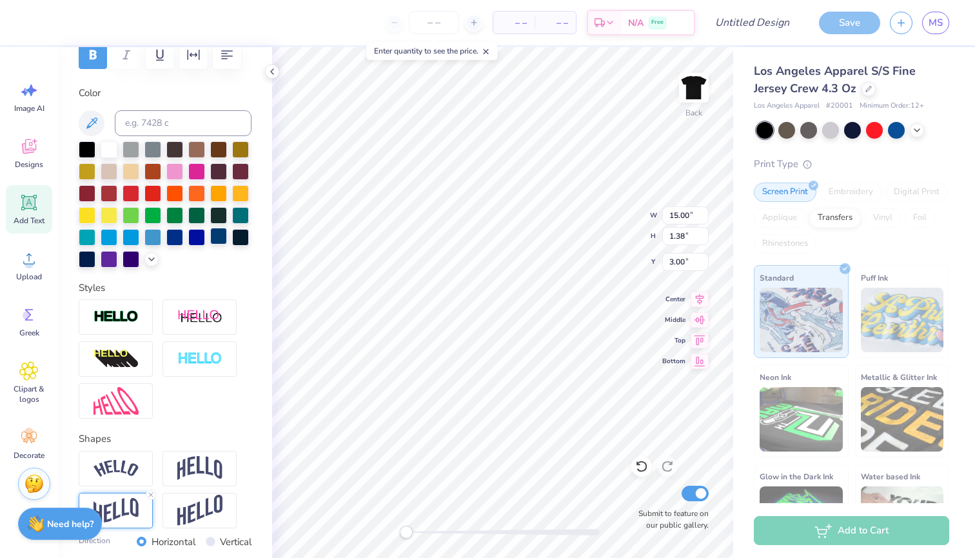
type textarea "x"
type input "17.10"
type input "3.01"
type input "2.19"
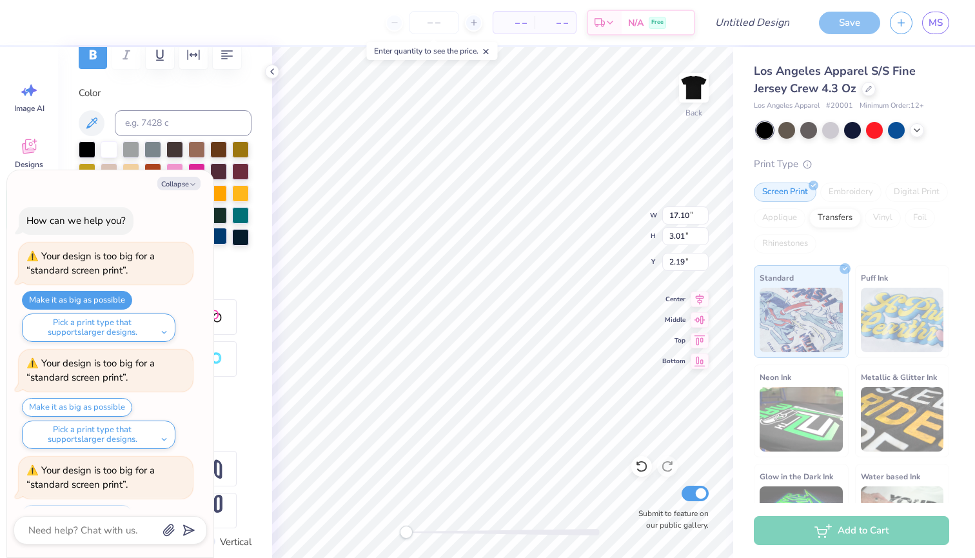
scroll to position [54, 0]
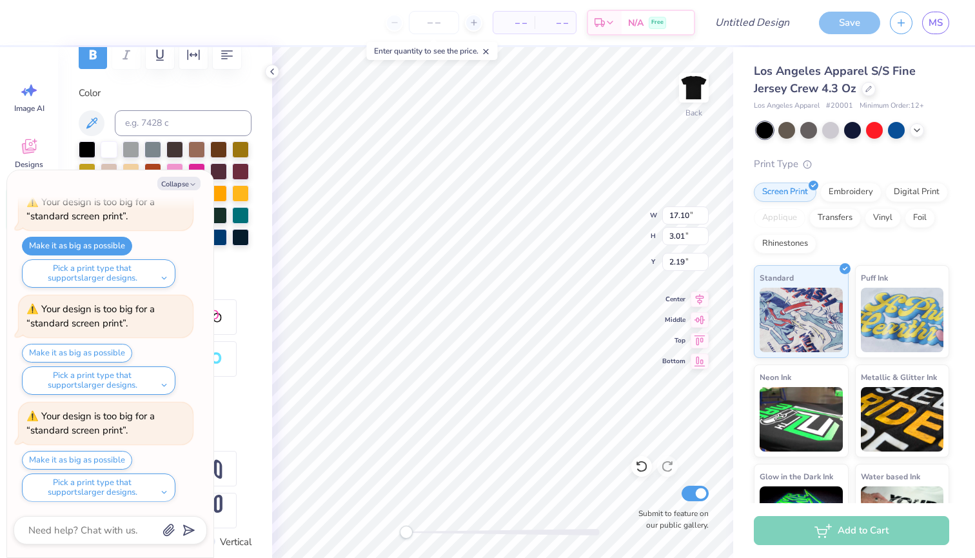
type textarea "x"
type input "8.59"
type input "1.51"
type textarea "x"
type input "12.63"
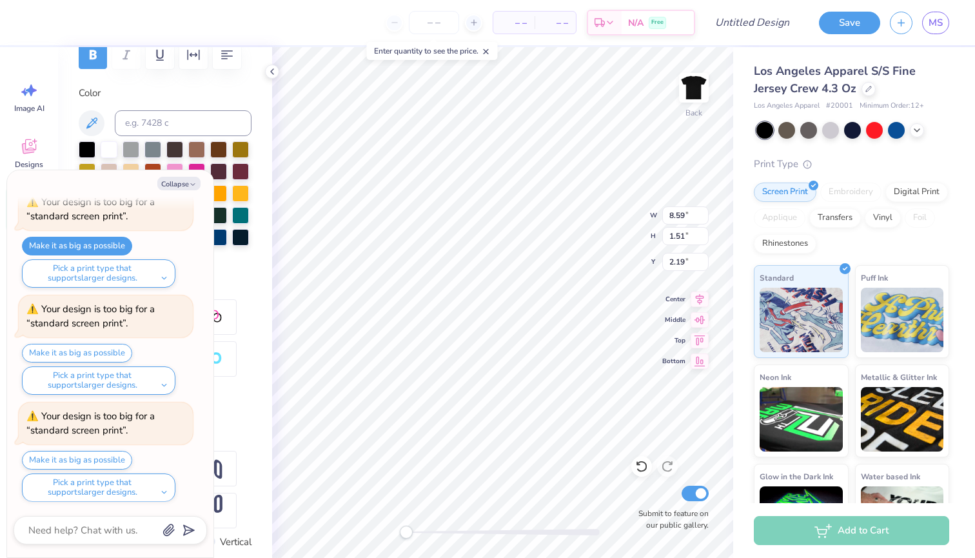
type input "2.22"
type input "2.25"
type textarea "x"
type input "12.74"
type input "2.24"
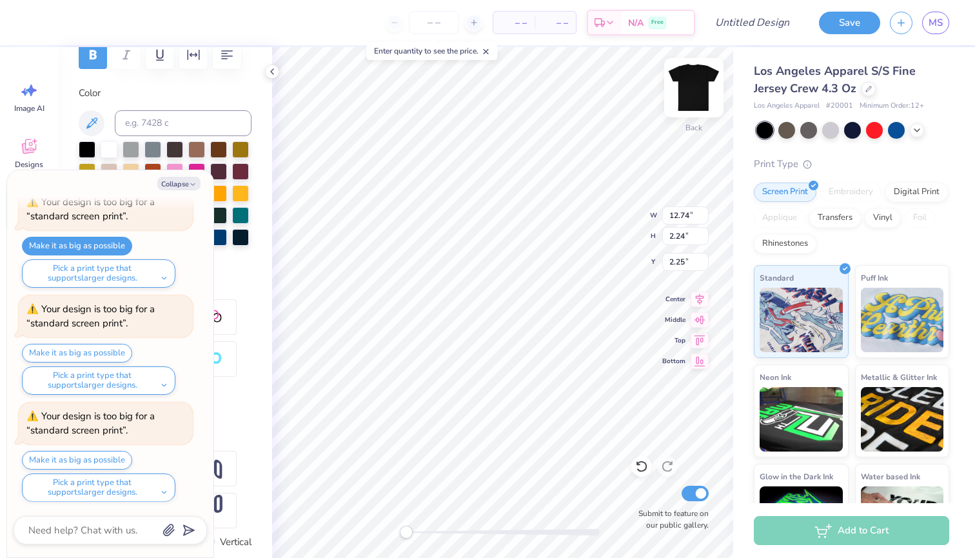
click at [685, 86] on img at bounding box center [694, 88] width 52 height 52
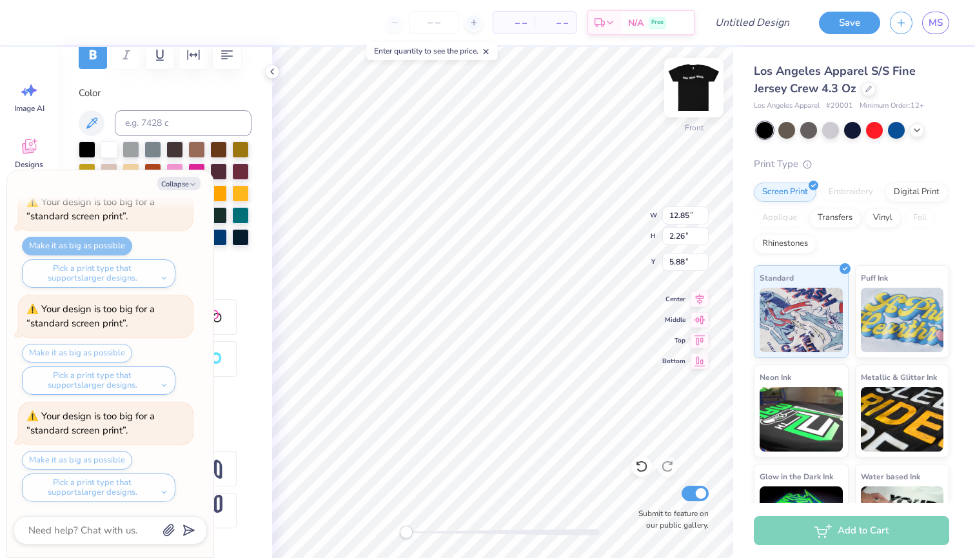
type textarea "x"
type input "14.90"
type input "2.62"
click at [693, 85] on img at bounding box center [694, 88] width 52 height 52
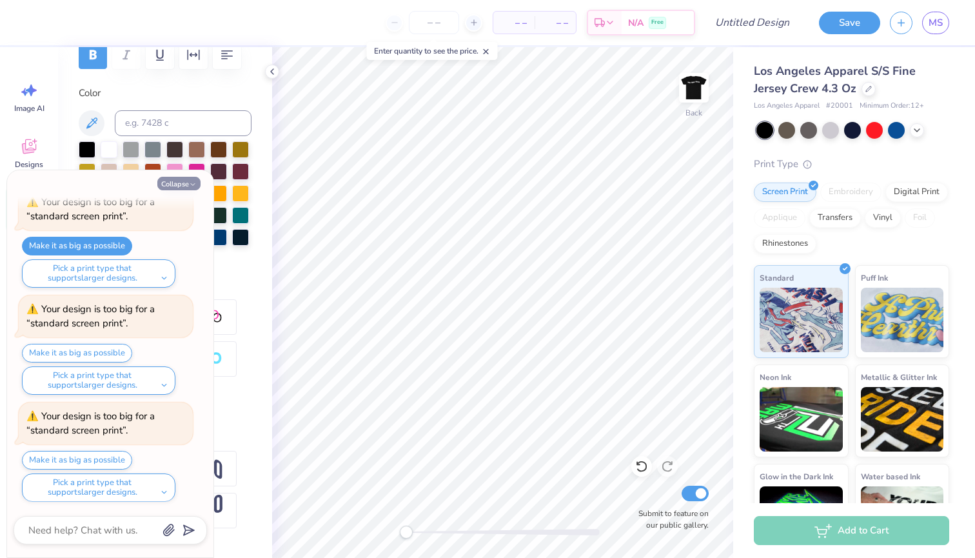
click at [173, 183] on button "Collapse" at bounding box center [178, 184] width 43 height 14
type textarea "x"
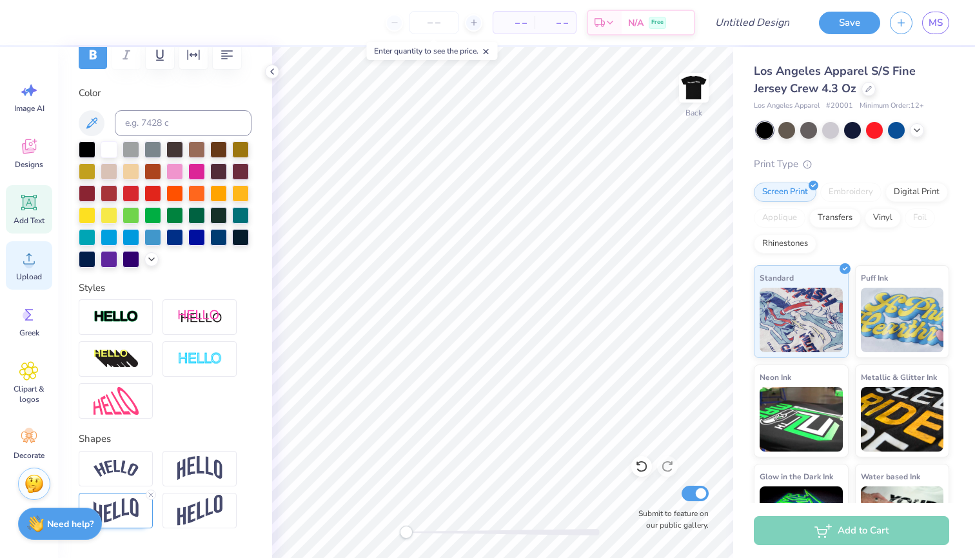
click at [28, 269] on div "Upload" at bounding box center [29, 265] width 46 height 48
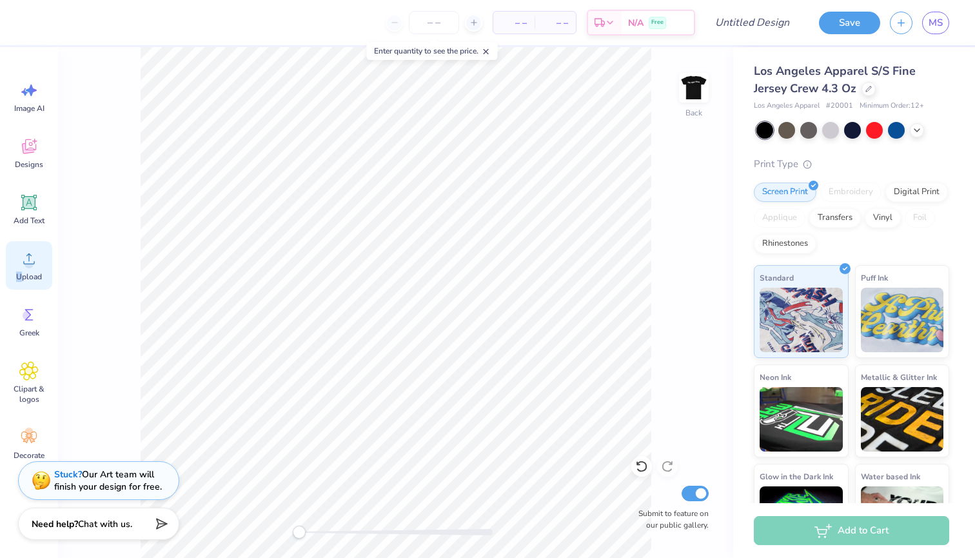
click at [19, 275] on span "Upload" at bounding box center [29, 276] width 26 height 10
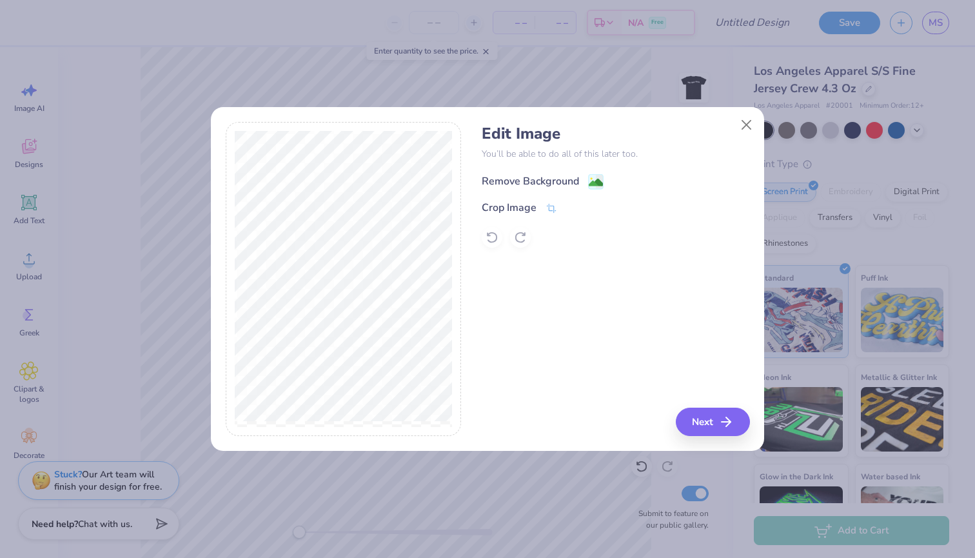
click at [585, 179] on div "Remove Background" at bounding box center [543, 181] width 122 height 16
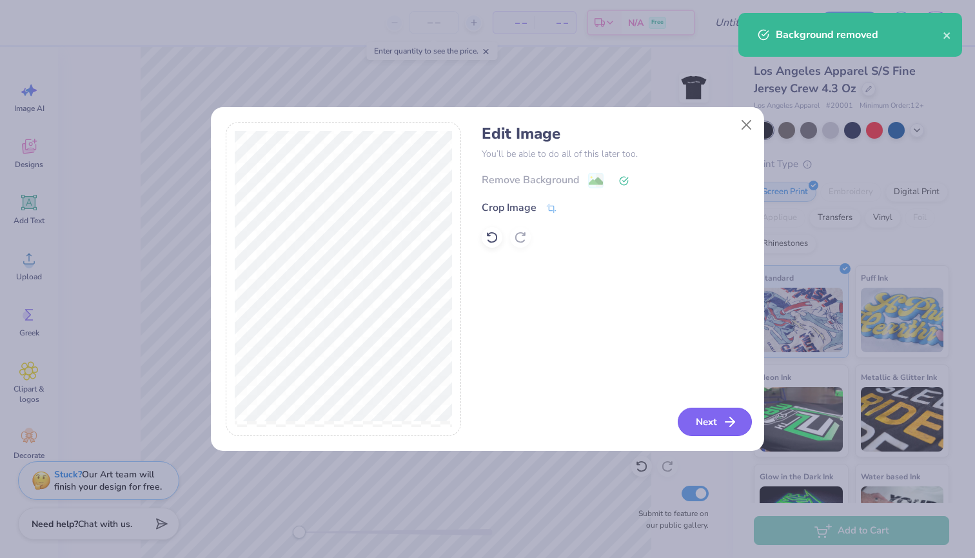
click at [703, 427] on button "Next" at bounding box center [715, 422] width 74 height 28
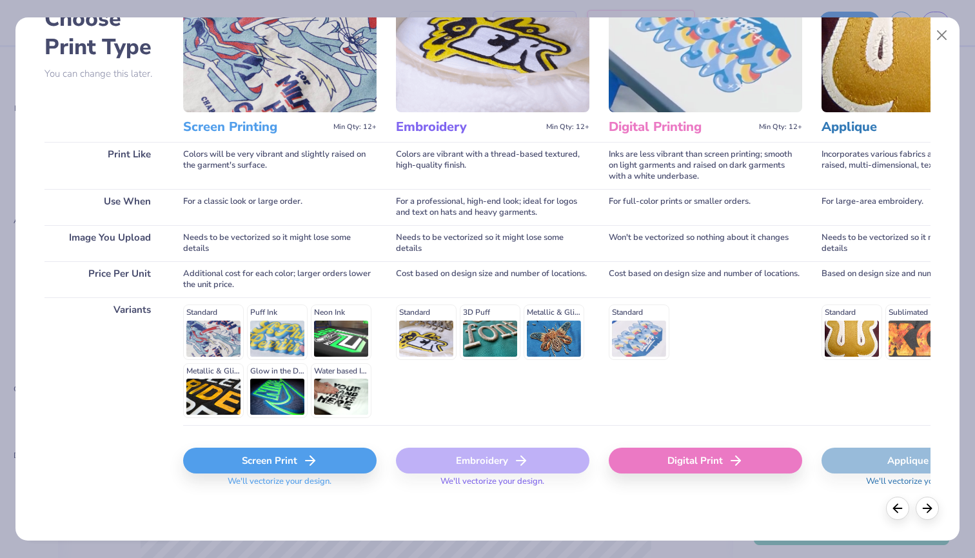
scroll to position [84, 0]
click at [282, 455] on div "Screen Print" at bounding box center [279, 461] width 193 height 26
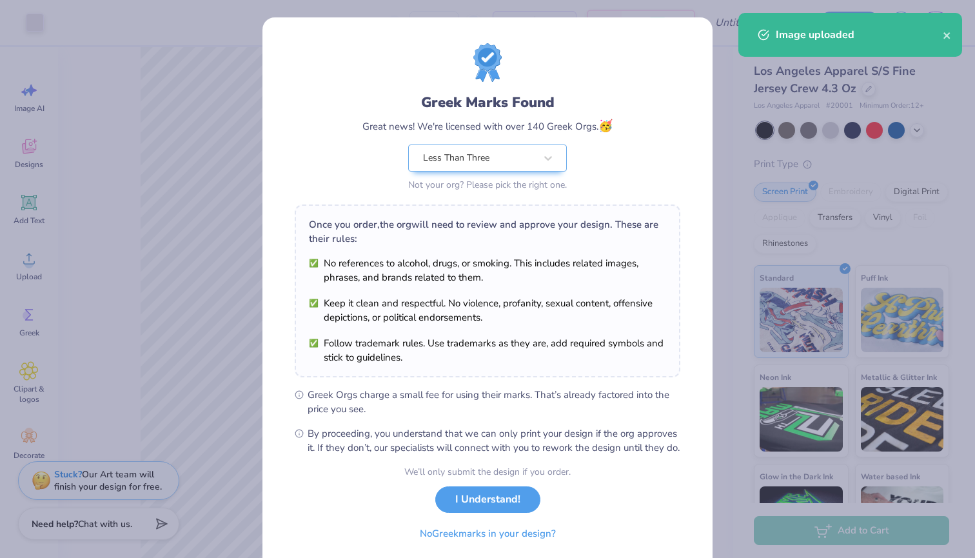
click at [358, 346] on body "Art colors – – Per Item – – Total Est. Delivery N/A Free Design Title Save MS I…" at bounding box center [487, 279] width 975 height 558
type input "3.73"
type input "5.24"
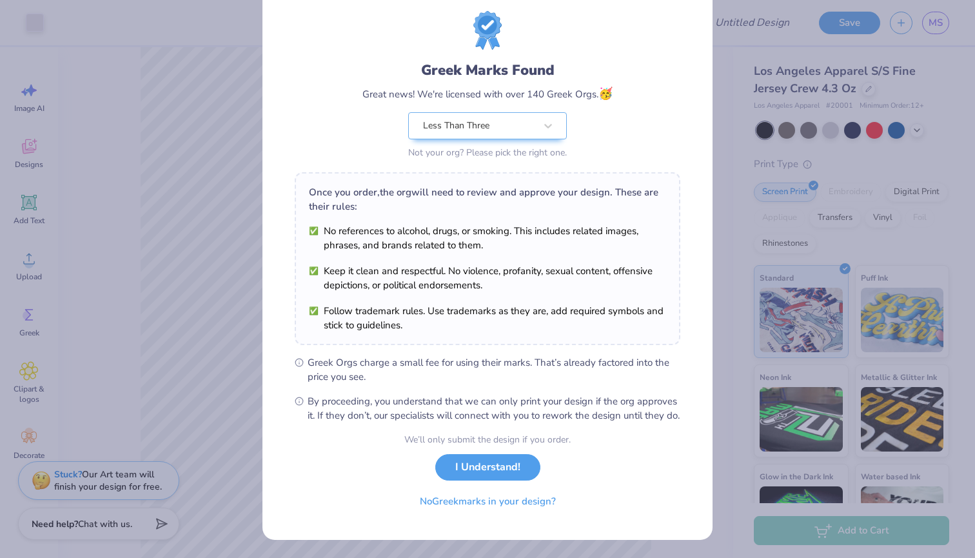
scroll to position [46, 0]
click at [480, 465] on button "I Understand!" at bounding box center [487, 464] width 105 height 26
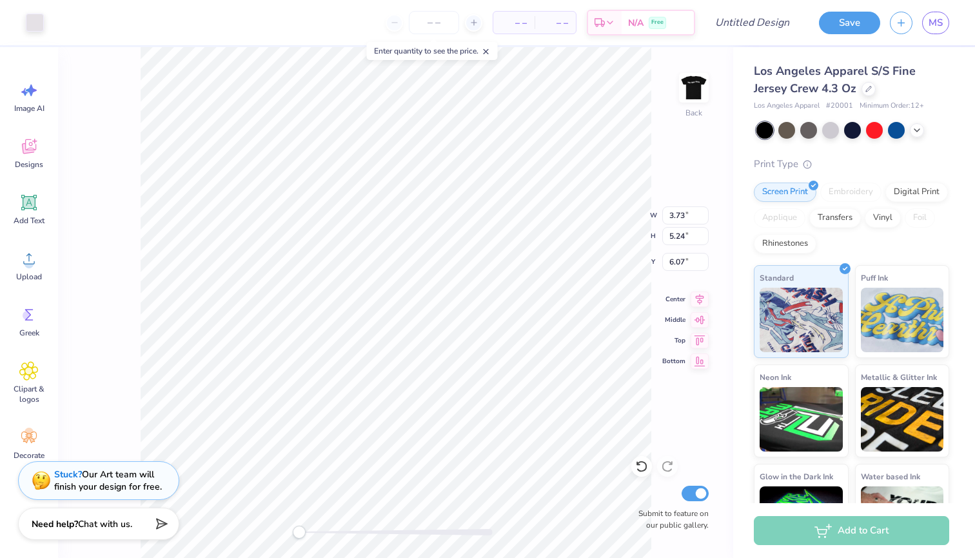
type input "3.94"
type input "5.53"
type input "0.50"
type input "0.89"
type input "0.40"
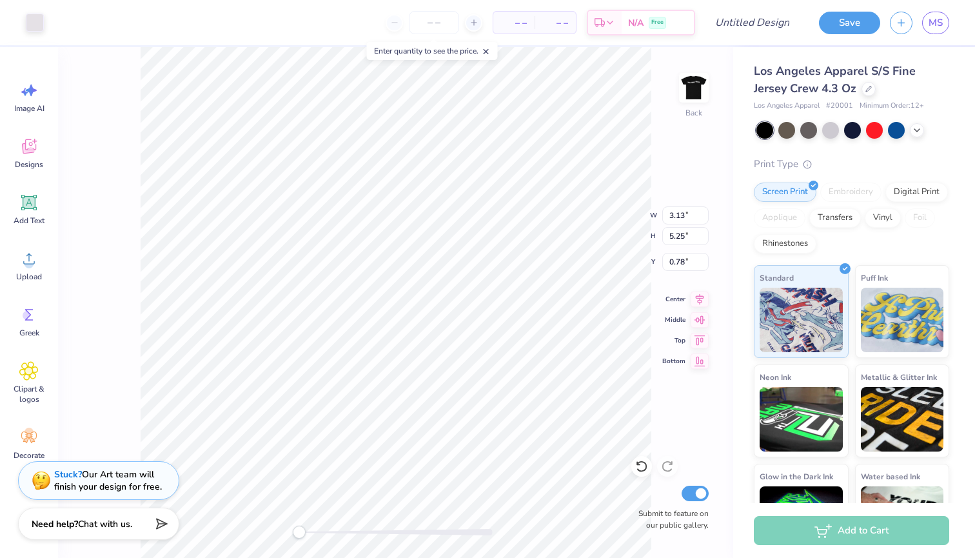
type input "5.11"
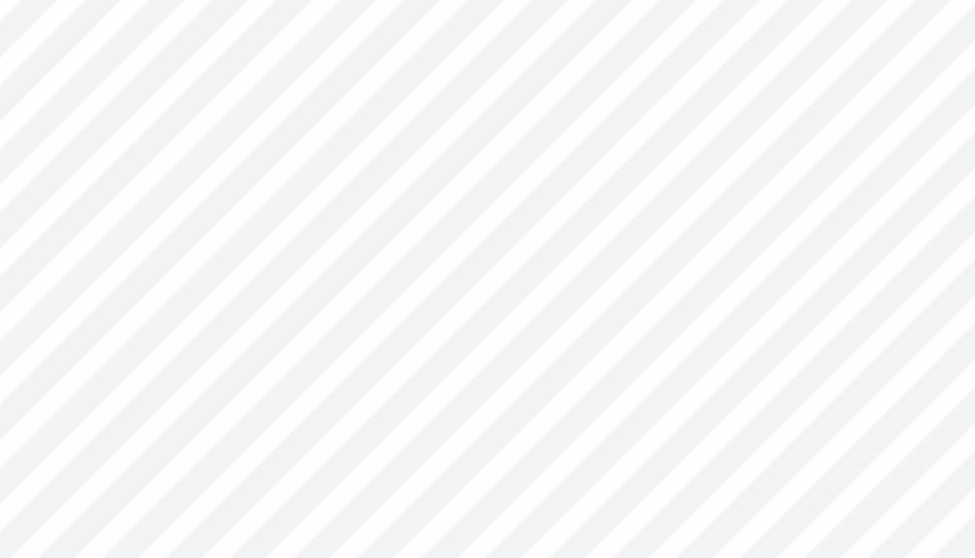
type input "0.24"
type input "0.40"
type input "0.50"
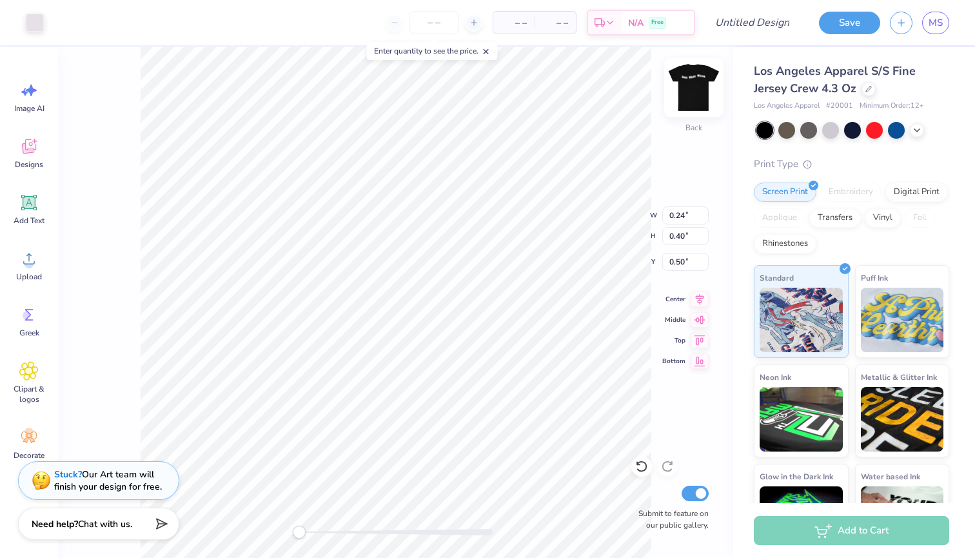
click at [687, 93] on img at bounding box center [694, 88] width 52 height 52
type input "2.16"
type input "3.63"
click at [689, 88] on img at bounding box center [694, 88] width 52 height 52
type input "2.14"
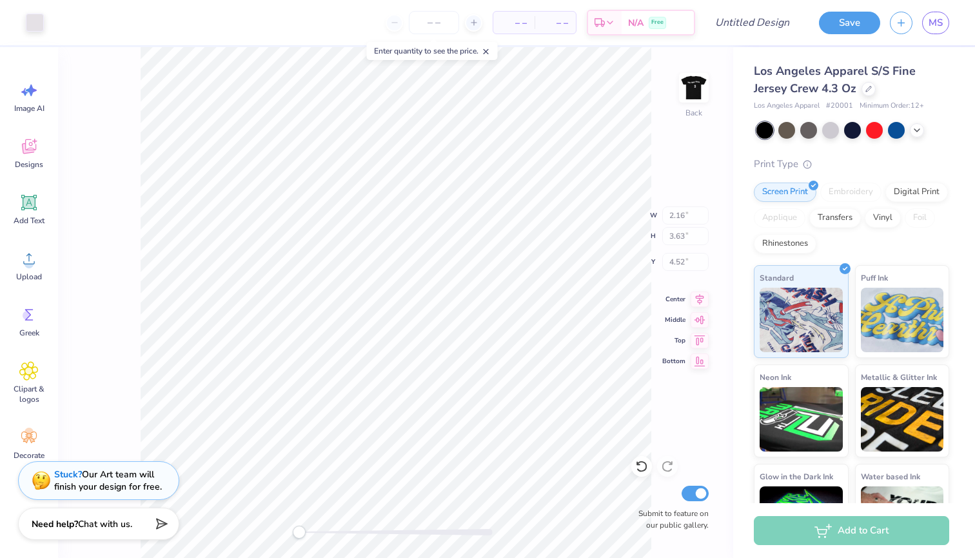
type input "3.60"
type input "6.36"
click at [687, 93] on img at bounding box center [694, 88] width 52 height 52
type input "4.61"
type input "2.06"
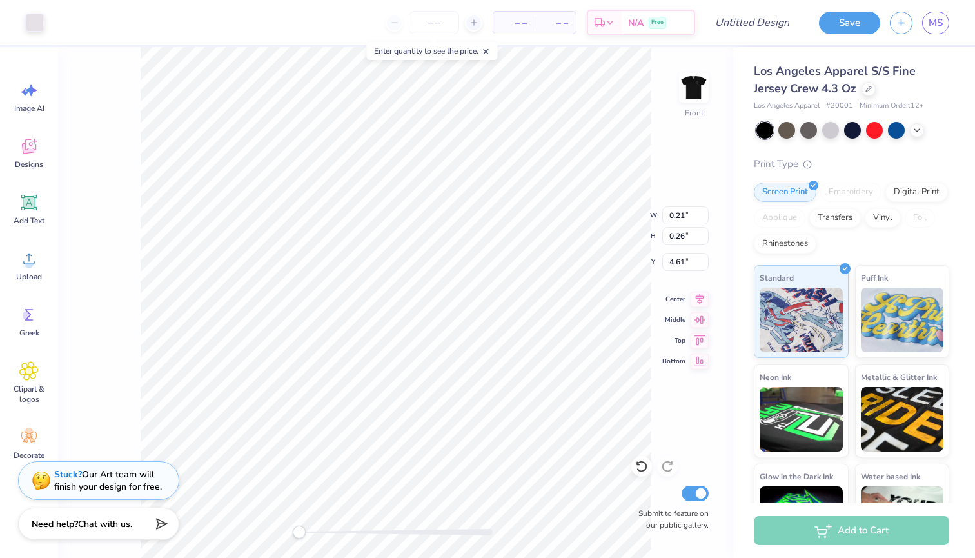
type input "2.60"
type input "2.16"
type input "3.63"
type input "10.04"
type input "2.06"
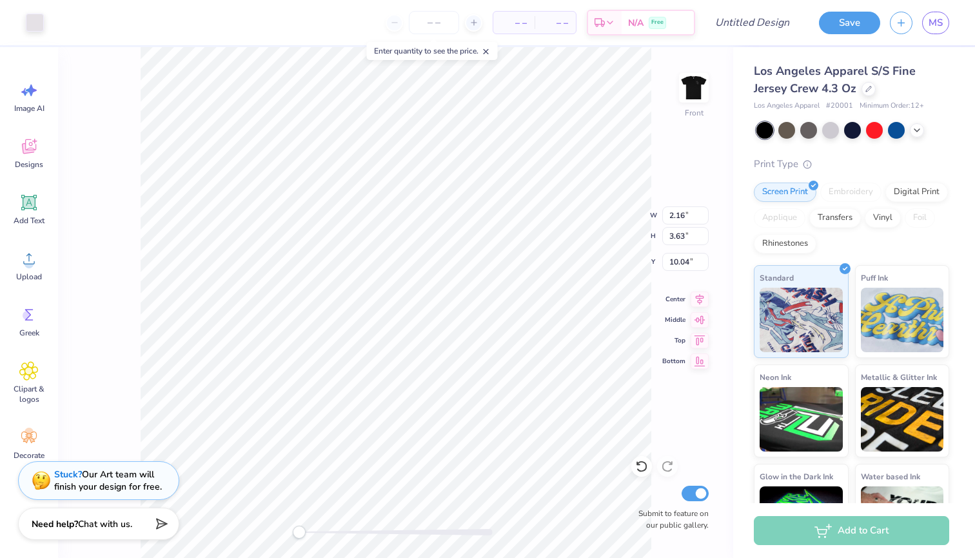
type input "2.60"
type input "11.85"
type input "2.16"
type input "3.63"
type input "11.34"
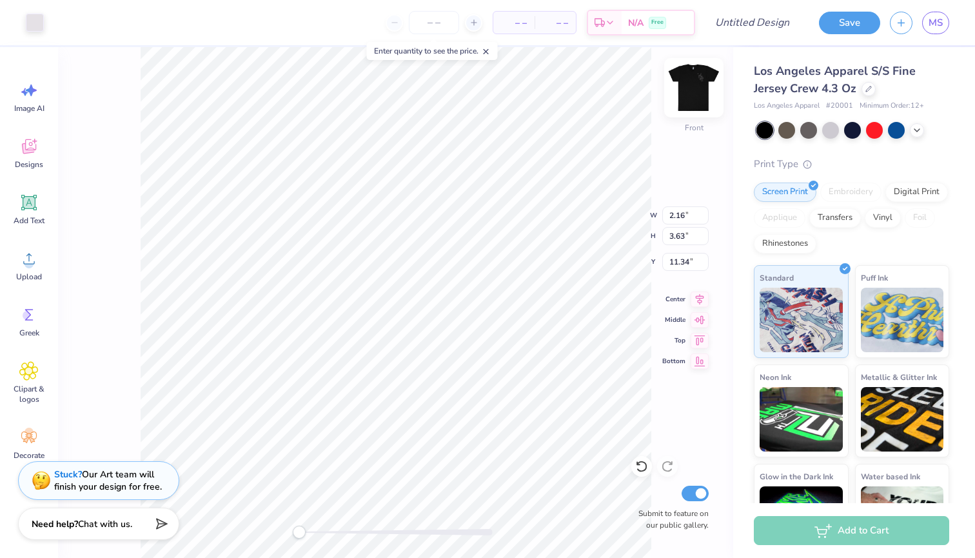
click at [684, 90] on img at bounding box center [694, 88] width 52 height 52
type input "2.14"
type input "3.60"
type input "7.65"
type input "0.24"
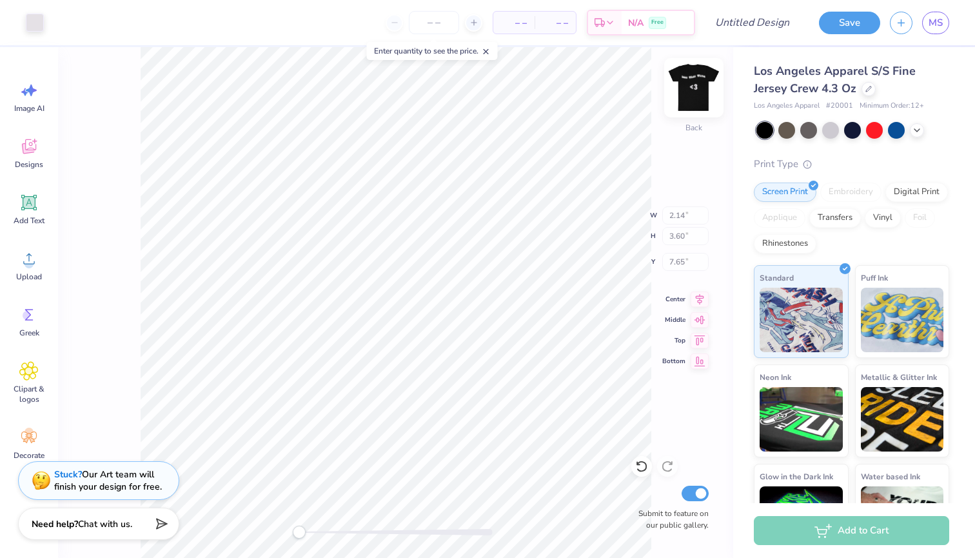
type input "0.40"
type input "0.90"
click at [700, 77] on img at bounding box center [694, 88] width 52 height 52
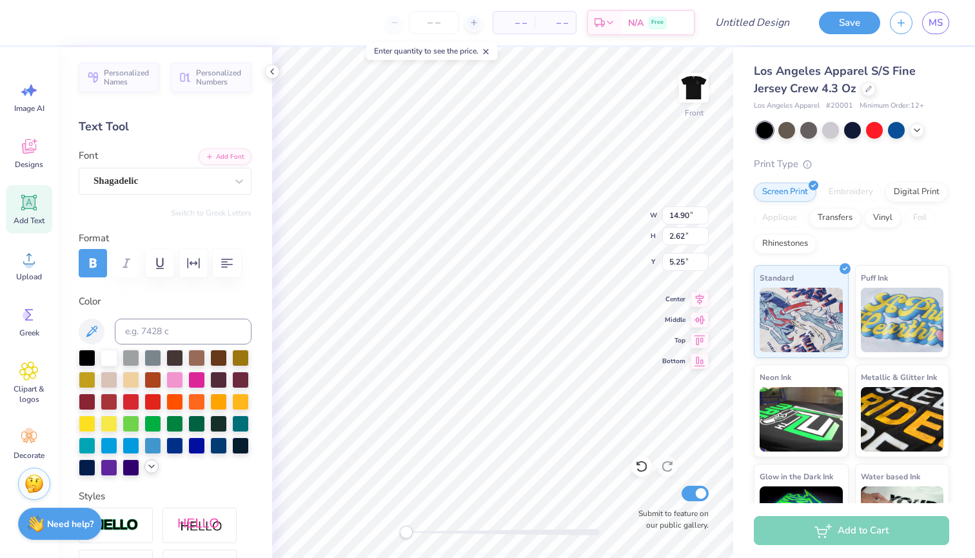
click at [150, 468] on icon at bounding box center [151, 466] width 10 height 10
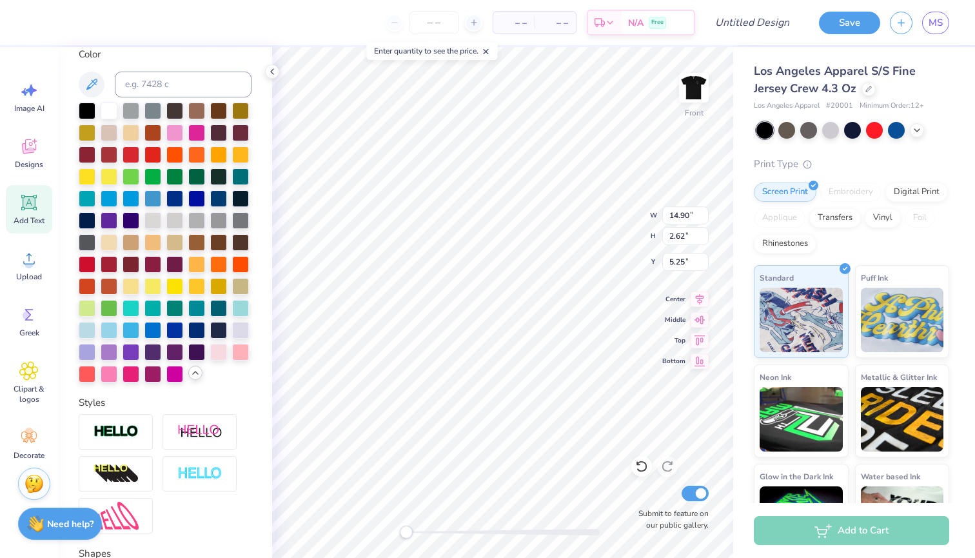
scroll to position [254, 0]
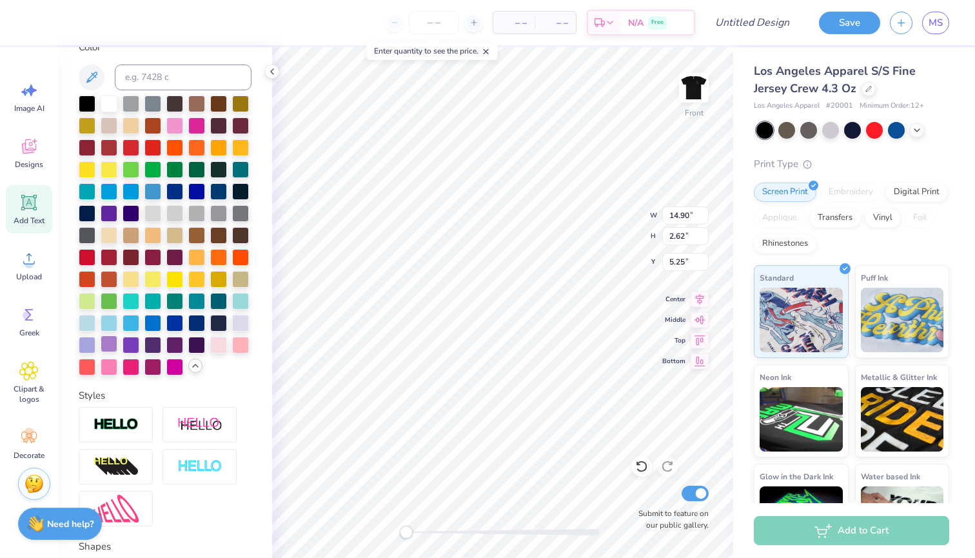
click at [107, 347] on div at bounding box center [109, 343] width 17 height 17
type input "2.06"
type input "2.60"
type input "11.85"
click at [104, 104] on div at bounding box center [109, 102] width 17 height 17
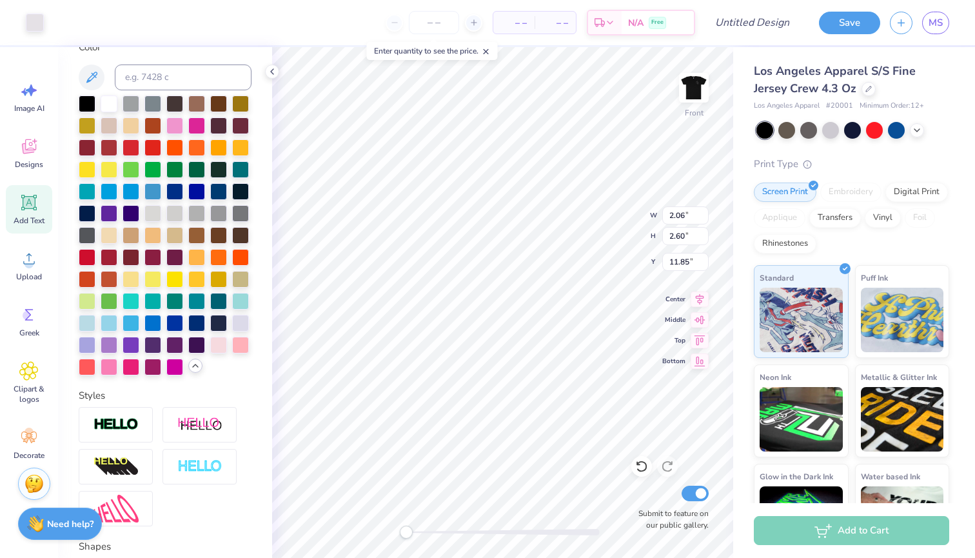
type input "14.90"
type input "2.62"
type input "5.25"
click at [111, 346] on div at bounding box center [109, 343] width 17 height 17
click at [261, 382] on div "Personalized Names Personalized Numbers Text Tool Add Font Font Shagadelic Swit…" at bounding box center [165, 302] width 214 height 511
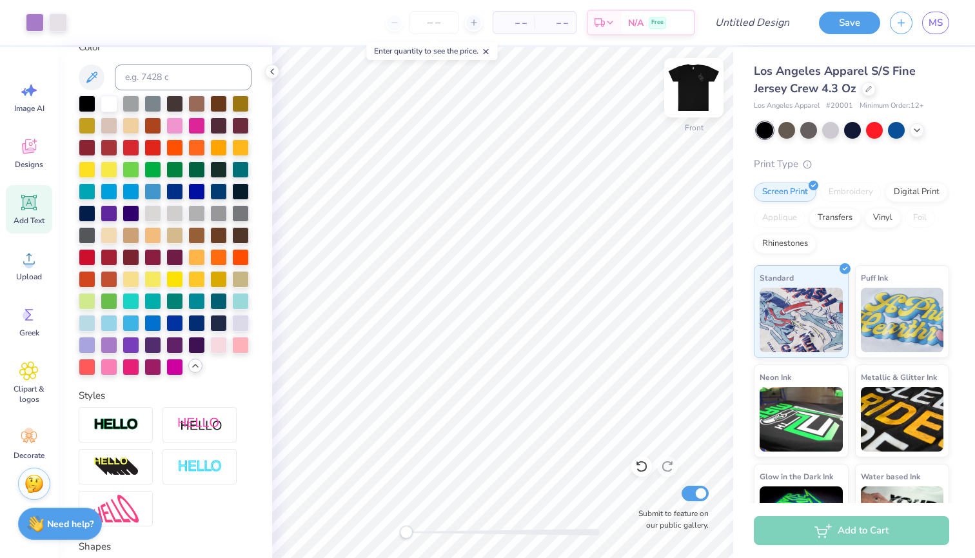
click at [682, 87] on img at bounding box center [694, 88] width 52 height 52
click at [271, 74] on icon at bounding box center [272, 71] width 10 height 10
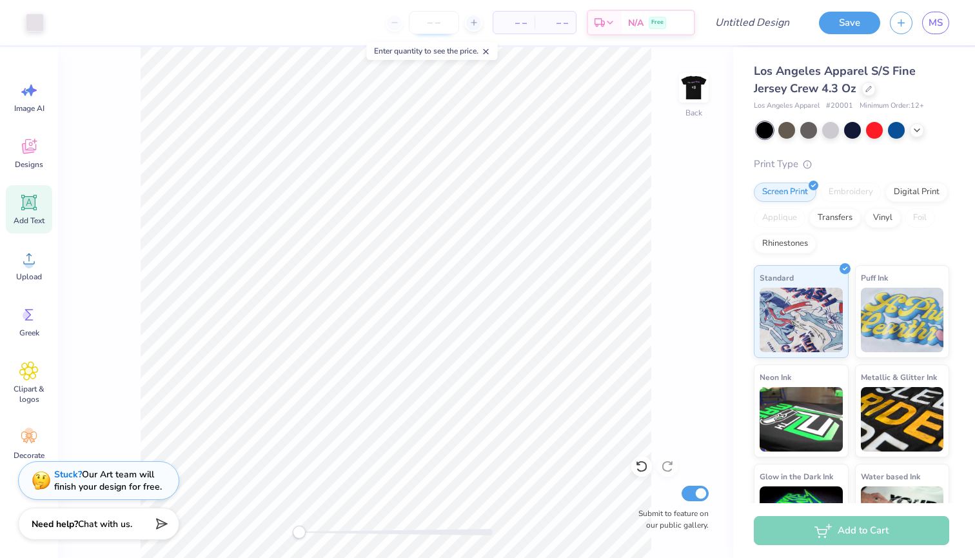
click at [428, 21] on input "number" at bounding box center [434, 22] width 50 height 23
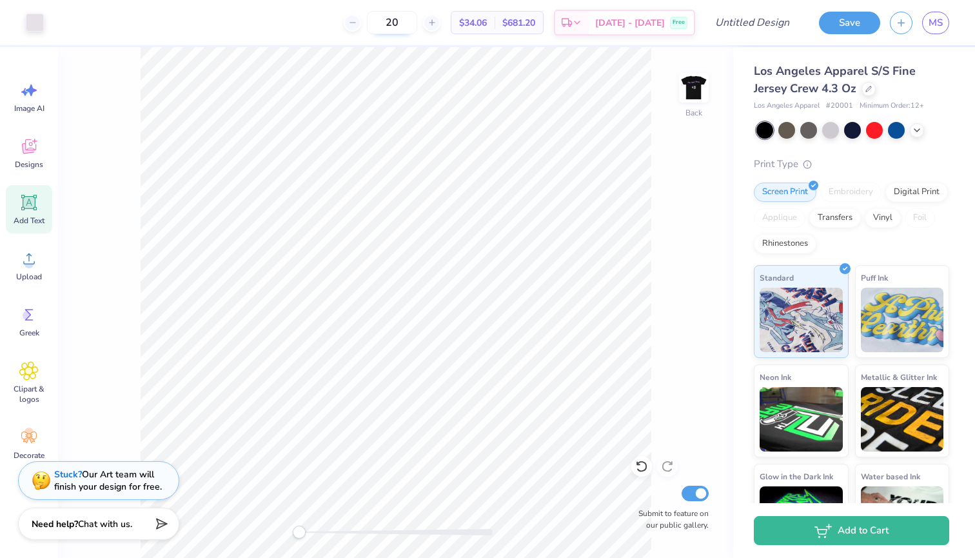
type input "2"
type input "30"
click at [707, 84] on img at bounding box center [694, 88] width 52 height 52
click at [22, 202] on icon at bounding box center [28, 202] width 19 height 19
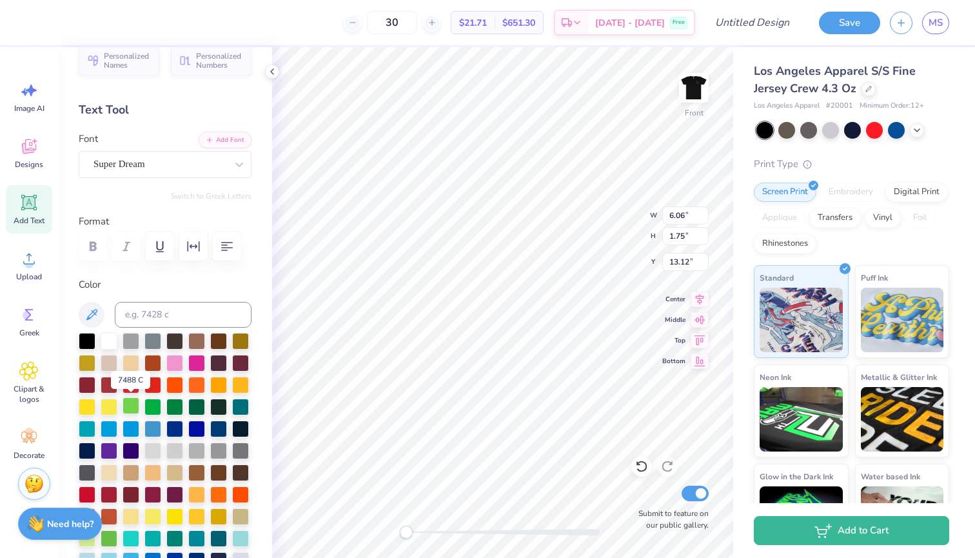
scroll to position [14, 0]
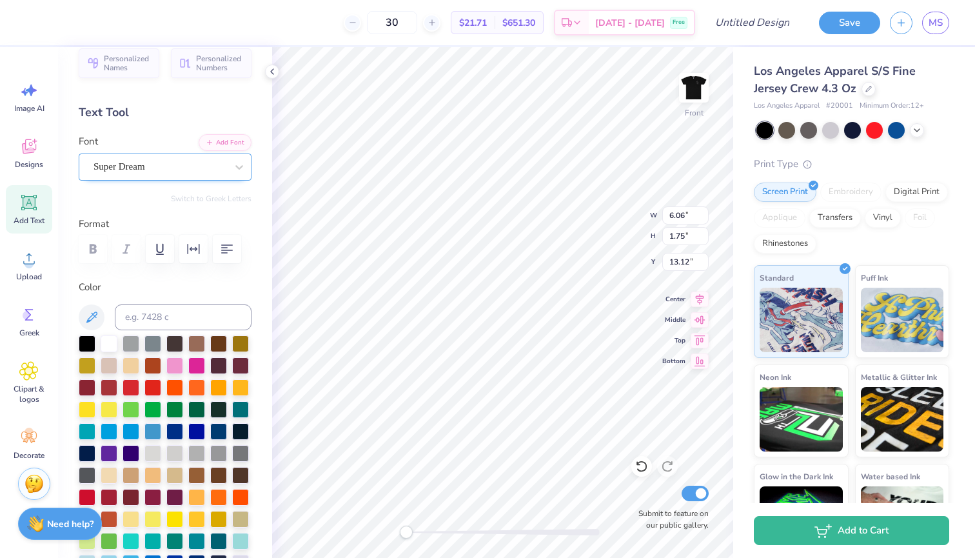
type textarea "<"
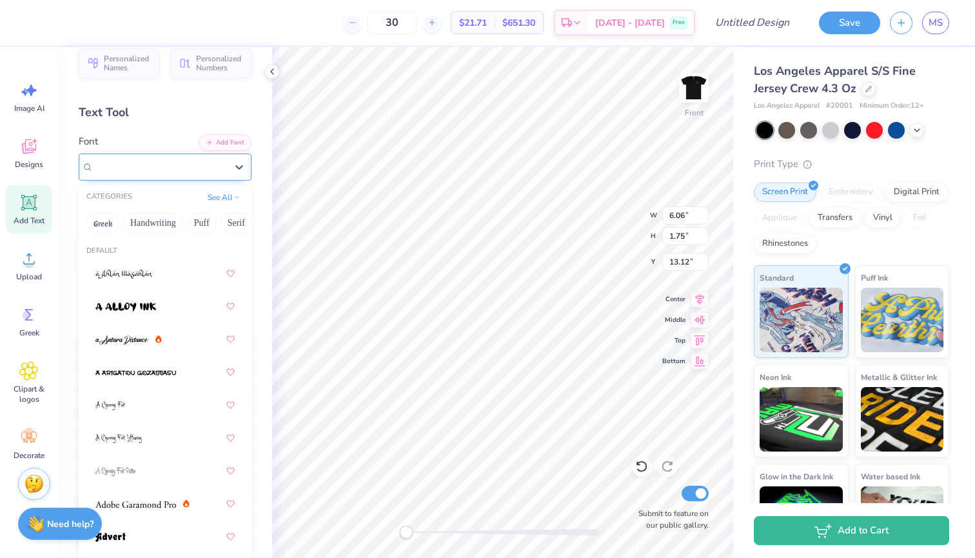
click at [145, 168] on span "Super Dream" at bounding box center [120, 166] width 52 height 15
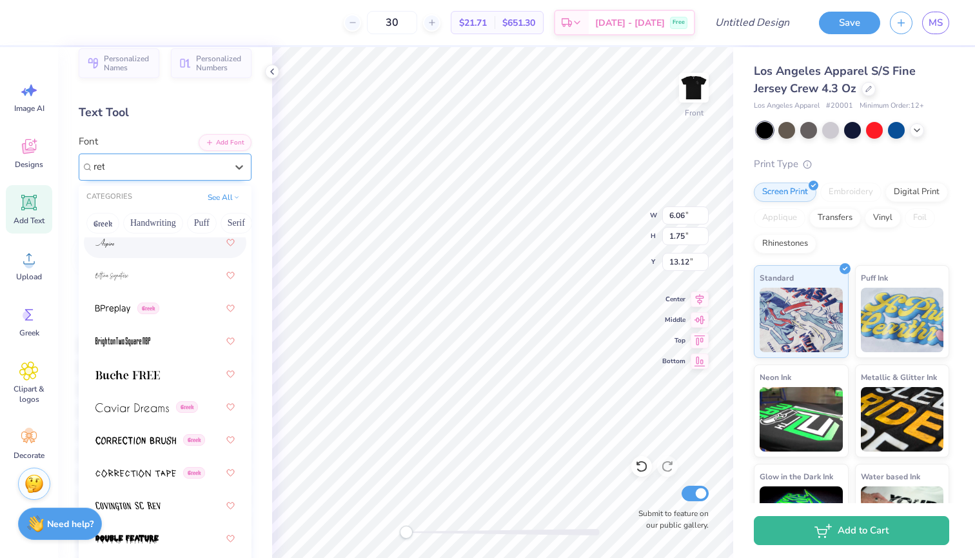
scroll to position [0, 0]
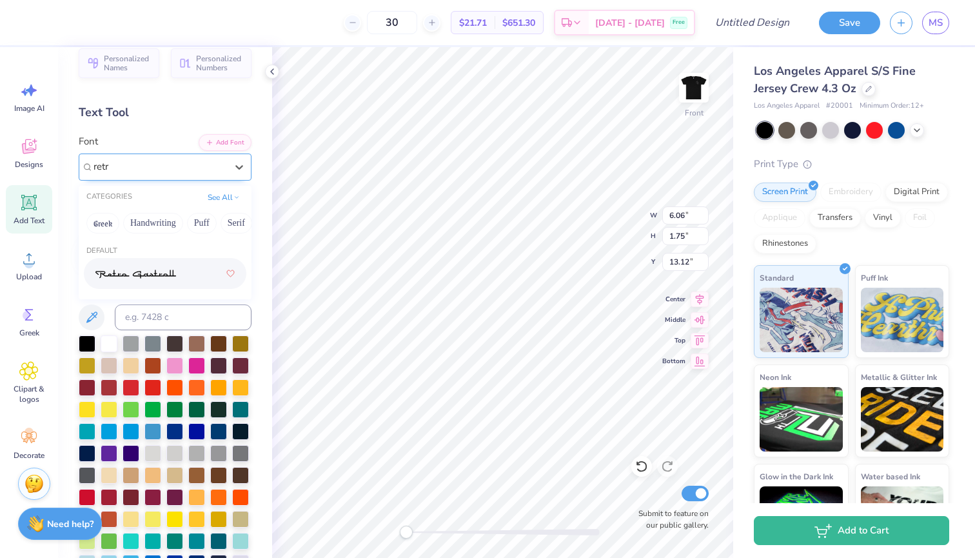
click at [155, 278] on img at bounding box center [135, 274] width 81 height 9
type input "retr"
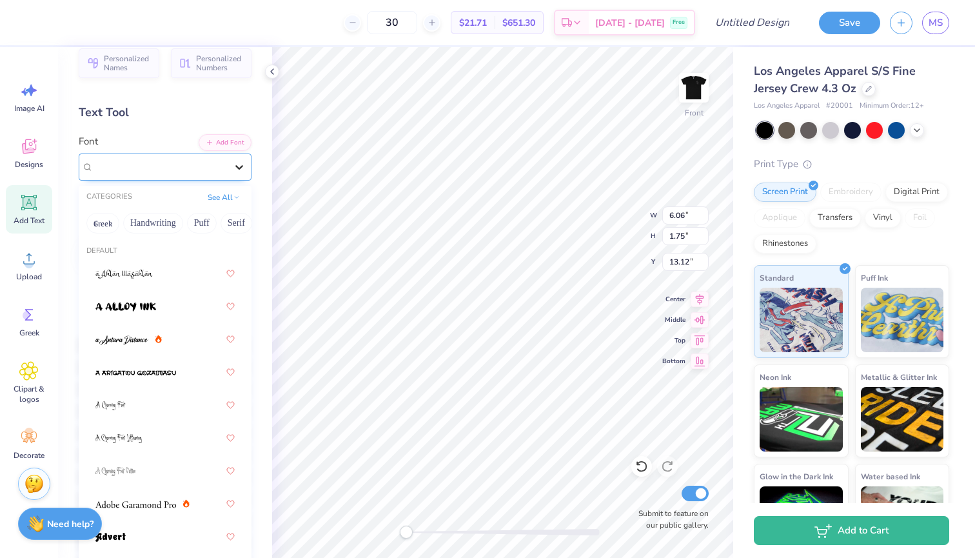
click at [228, 170] on div at bounding box center [239, 166] width 23 height 23
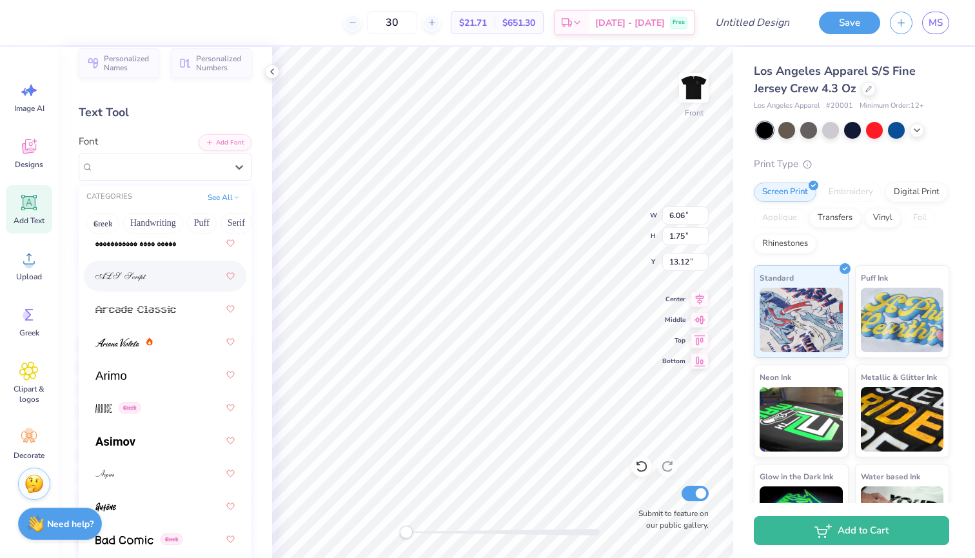
scroll to position [504, 0]
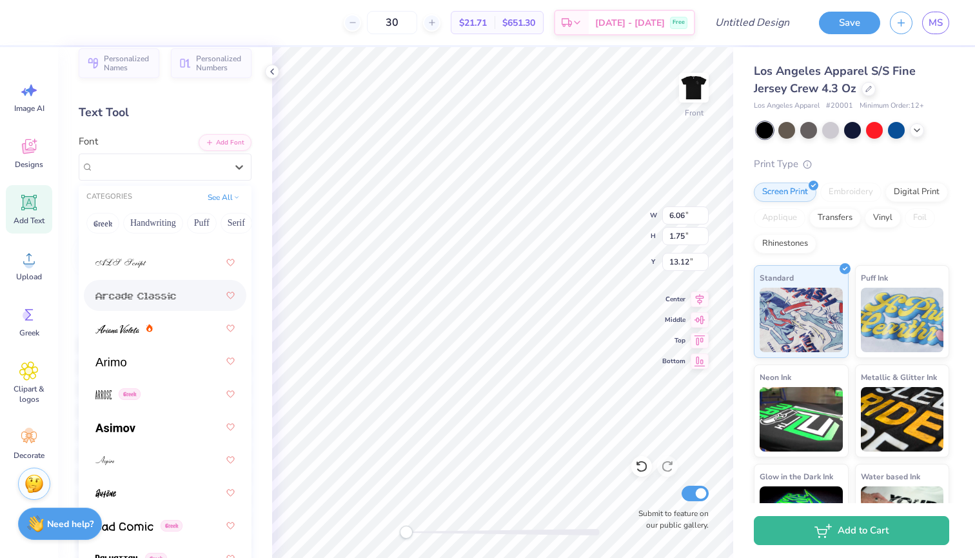
click at [170, 289] on div at bounding box center [164, 295] width 139 height 23
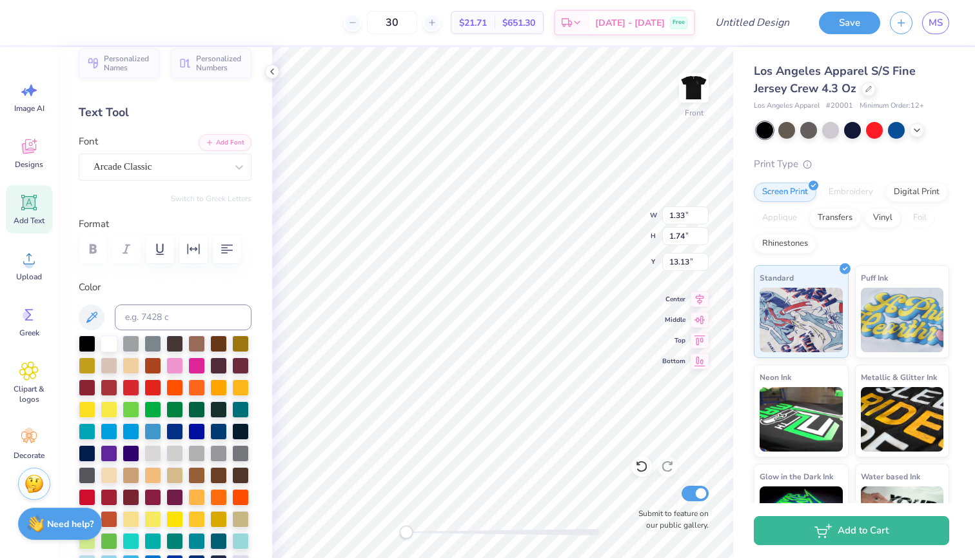
click at [23, 197] on icon at bounding box center [28, 202] width 19 height 19
type input "6.06"
type input "1.75"
type input "13.12"
type textarea "3"
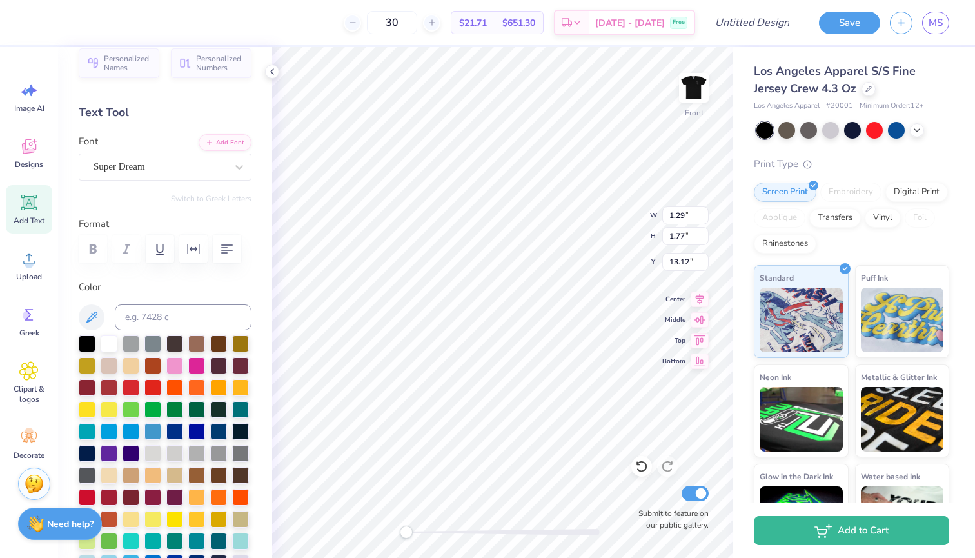
click at [197, 174] on div at bounding box center [160, 166] width 133 height 17
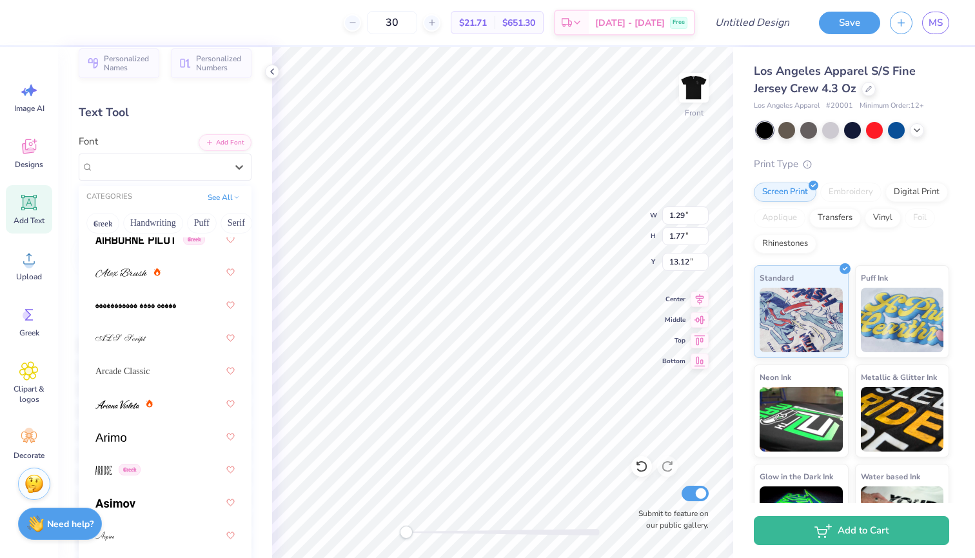
scroll to position [449, 0]
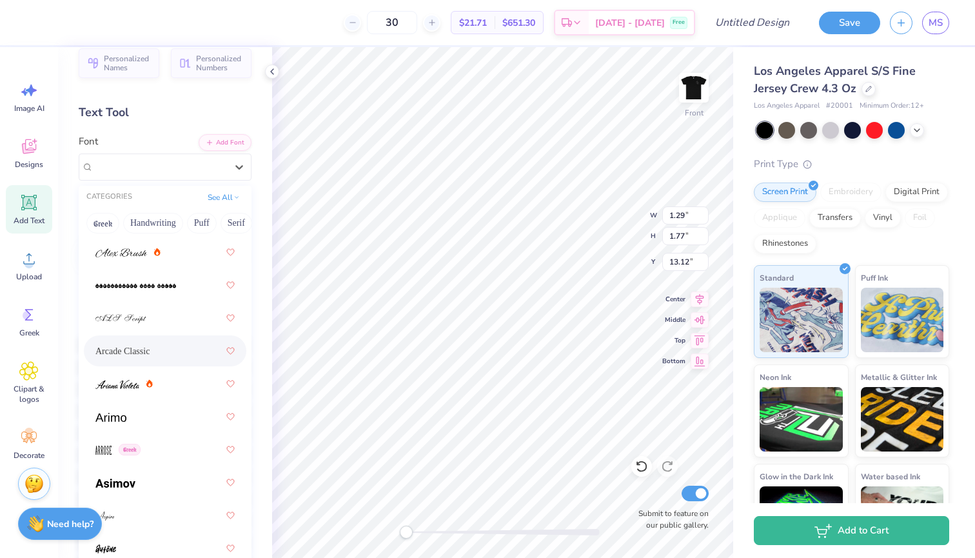
click at [150, 353] on span "Arcade Classic" at bounding box center [122, 351] width 54 height 14
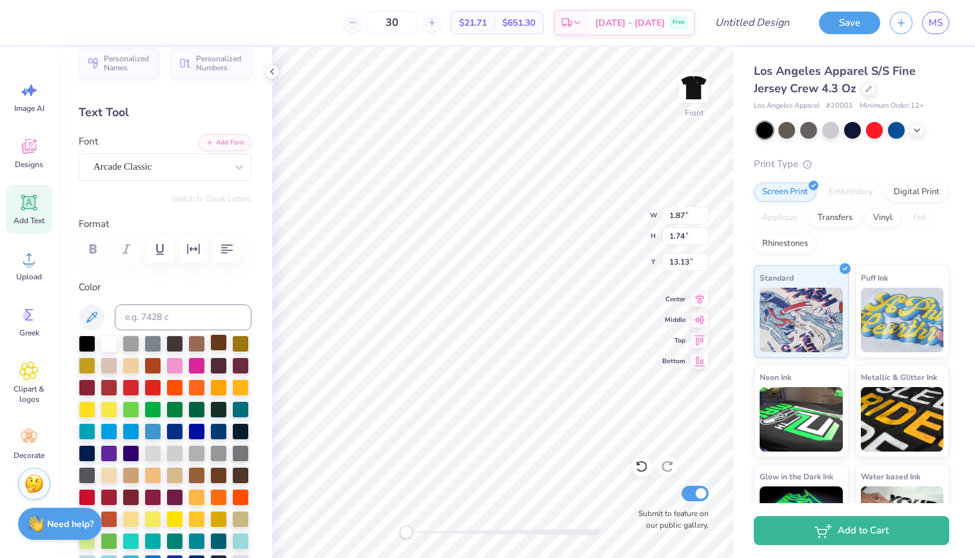
type input "2.32"
type input "2.15"
click at [647, 464] on icon at bounding box center [641, 466] width 13 height 13
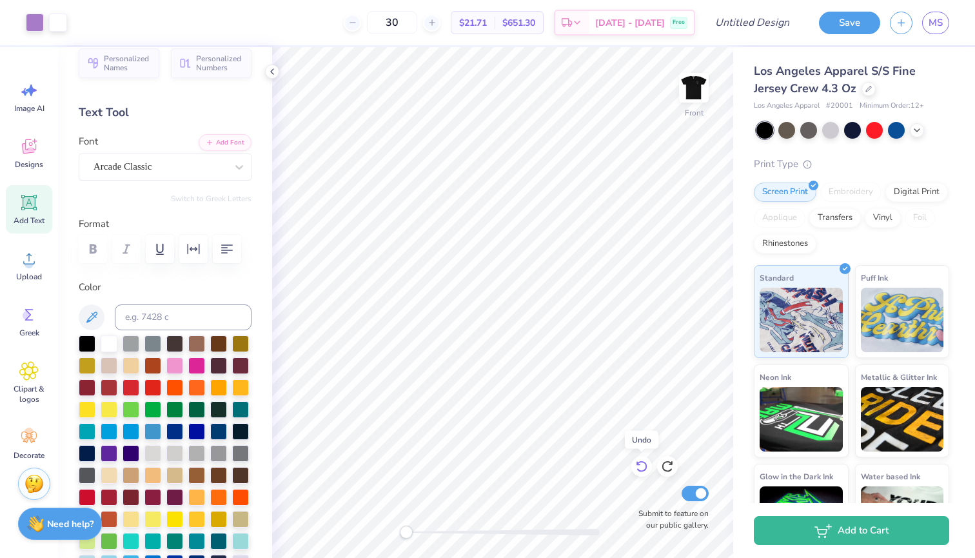
click at [647, 464] on icon at bounding box center [641, 466] width 13 height 13
click at [647, 465] on icon at bounding box center [641, 466] width 13 height 13
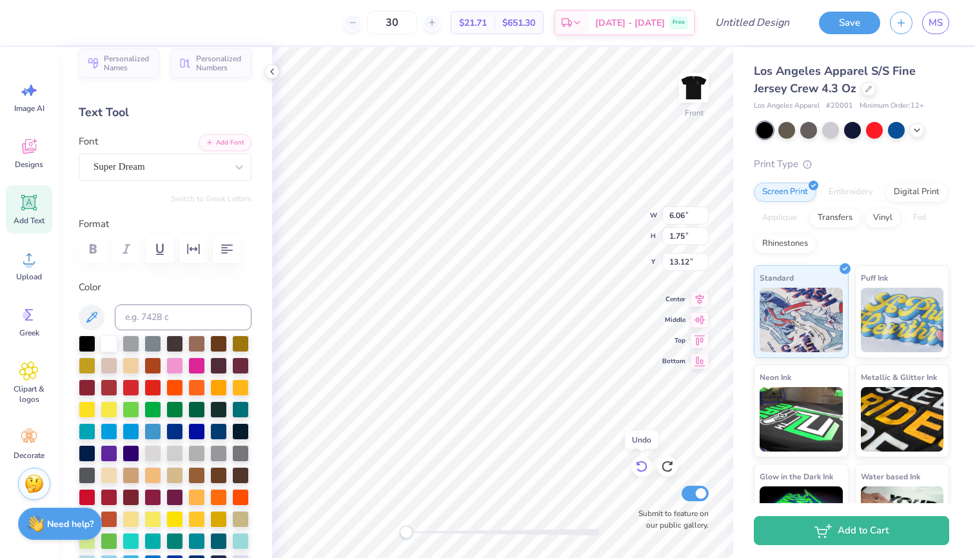
click at [647, 465] on icon at bounding box center [641, 466] width 13 height 13
click at [648, 466] on div at bounding box center [641, 466] width 21 height 21
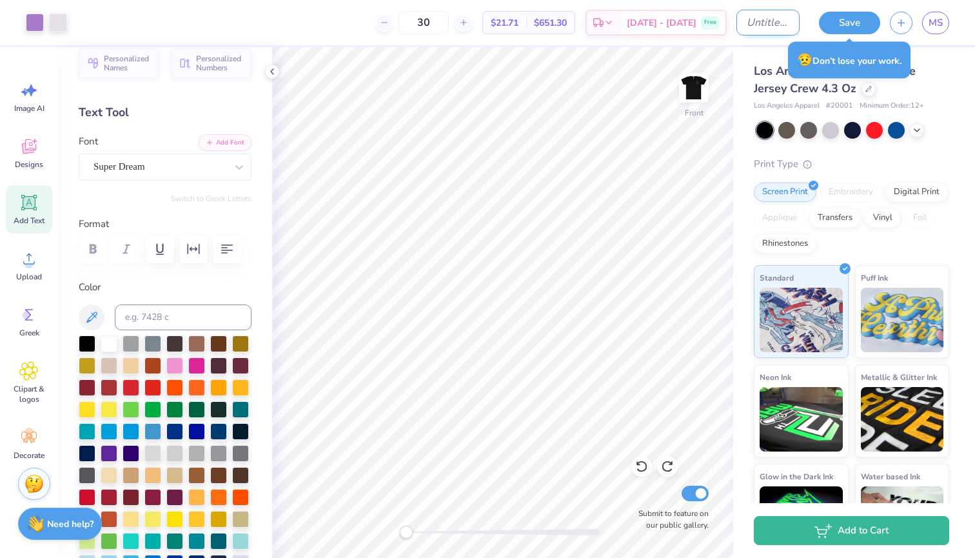
click at [740, 16] on input "Design Title" at bounding box center [767, 23] width 63 height 26
drag, startPoint x: 740, startPoint y: 16, endPoint x: 746, endPoint y: 21, distance: 7.4
click at [746, 21] on input "t-shirt" at bounding box center [767, 23] width 63 height 26
type input "lt3 t-shirt"
click at [851, 18] on button "Save" at bounding box center [849, 21] width 61 height 23
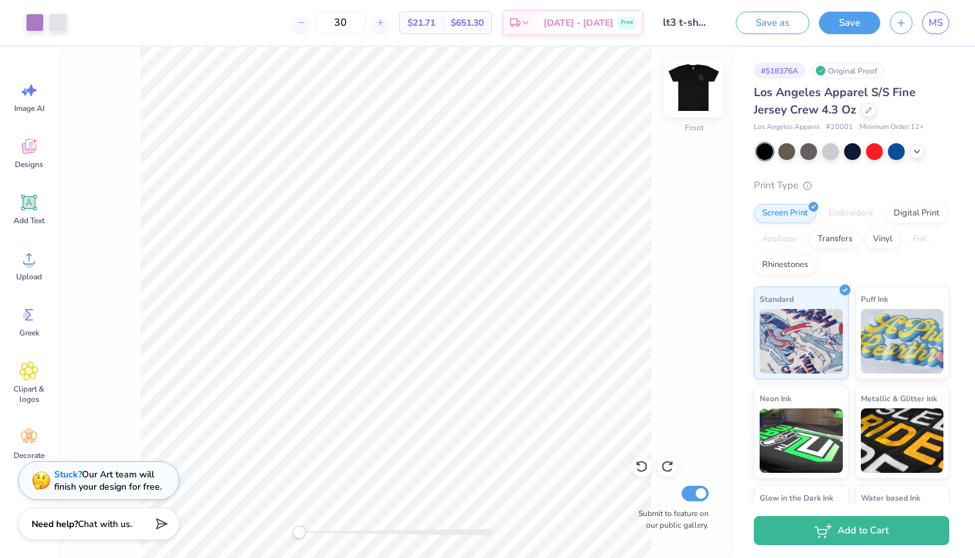
click at [704, 89] on img at bounding box center [694, 88] width 52 height 52
click at [698, 97] on img at bounding box center [694, 88] width 52 height 52
click at [698, 93] on img at bounding box center [694, 88] width 52 height 52
